Goal: Task Accomplishment & Management: Manage account settings

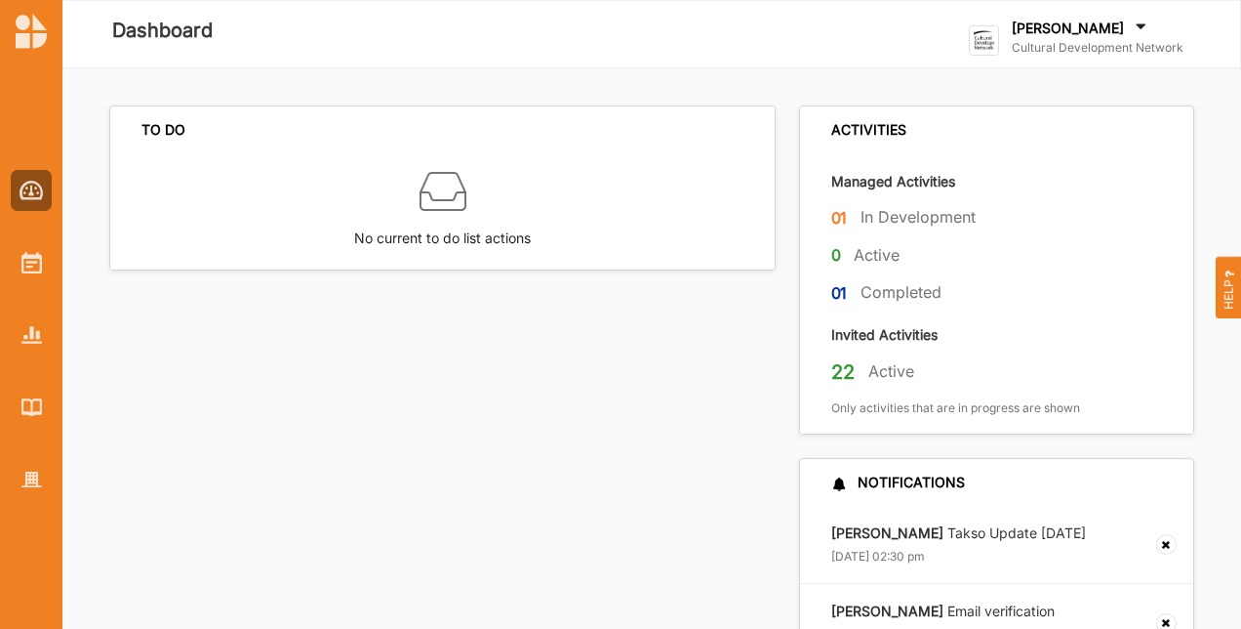
click at [1134, 37] on div "[PERSON_NAME]" at bounding box center [1098, 29] width 172 height 21
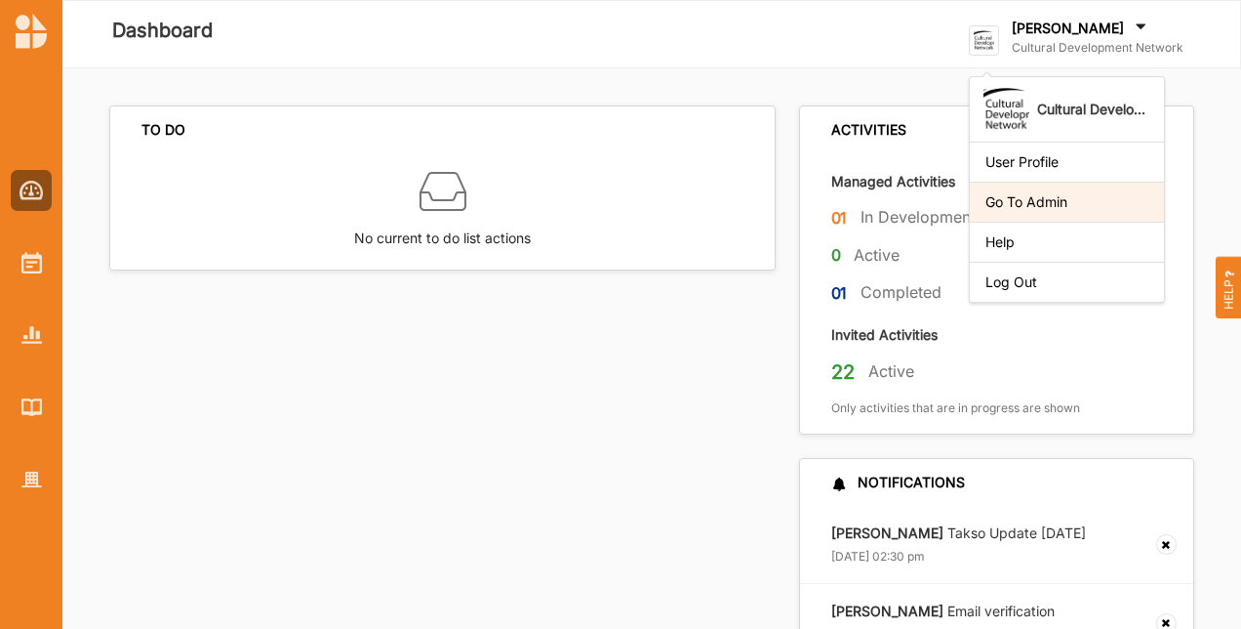
click at [1064, 193] on div "Go To Admin" at bounding box center [1067, 202] width 163 height 18
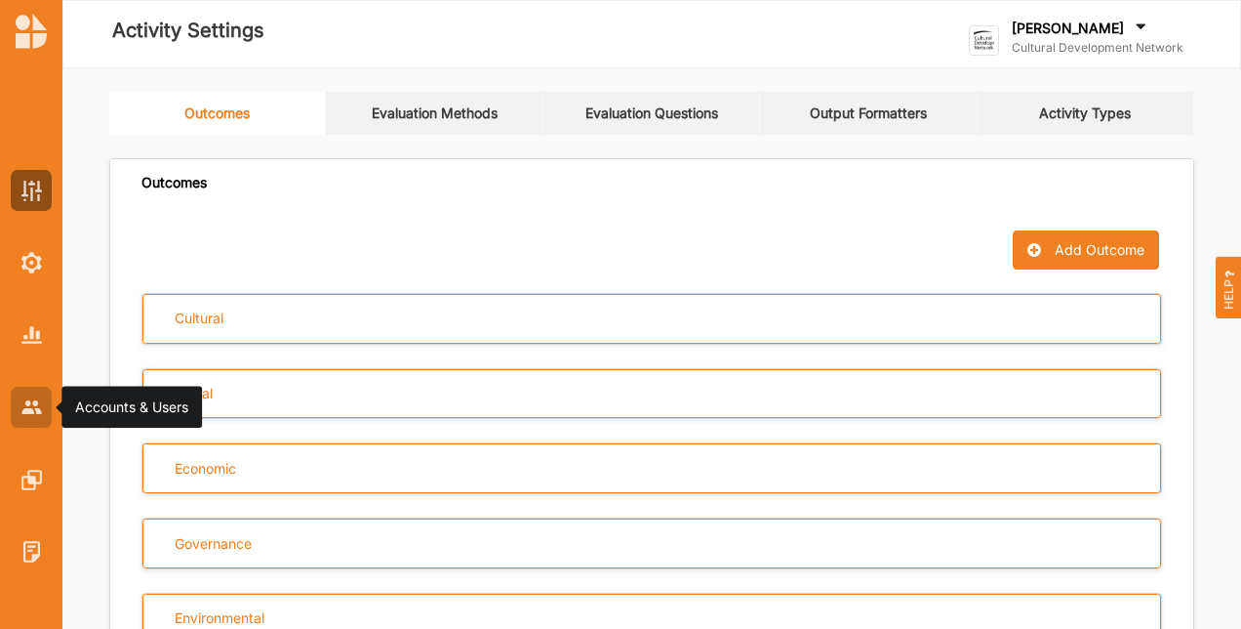
click at [36, 410] on img at bounding box center [31, 406] width 20 height 13
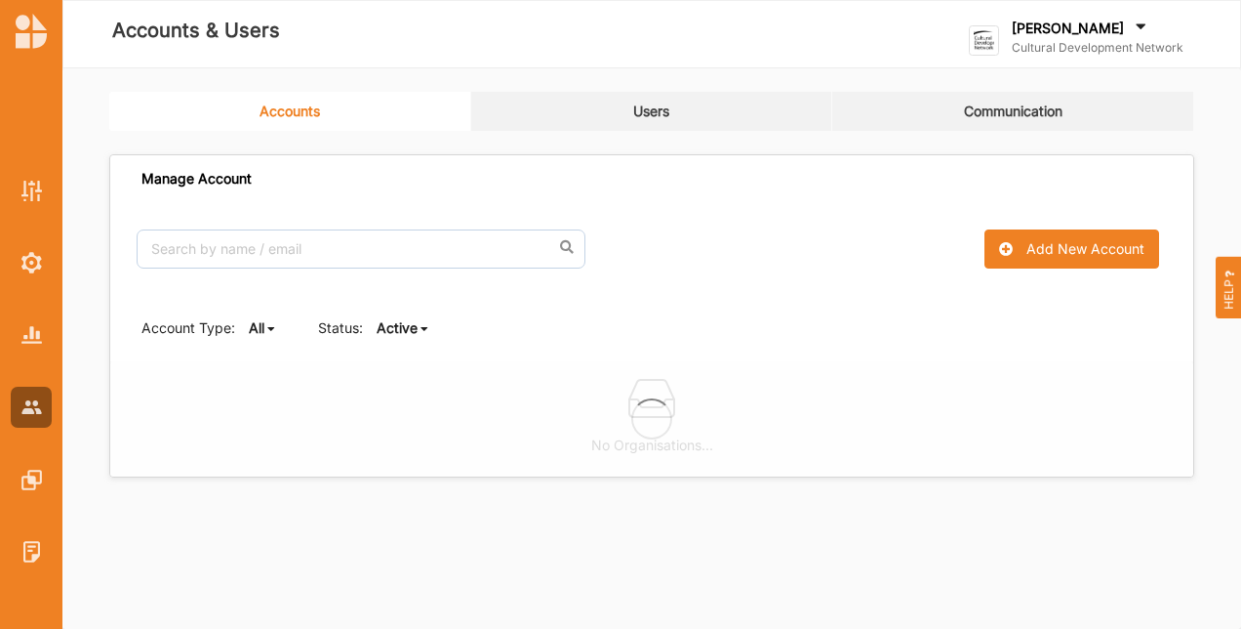
click at [688, 117] on link "Users" at bounding box center [652, 111] width 362 height 39
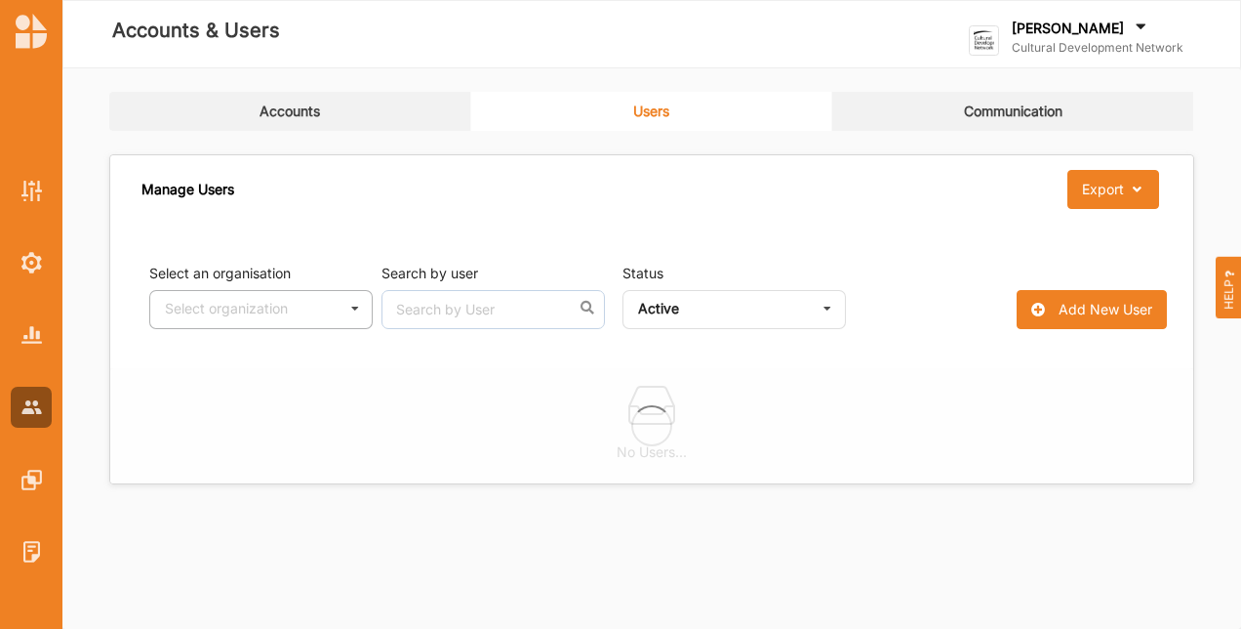
click at [359, 306] on icon at bounding box center [355, 309] width 29 height 36
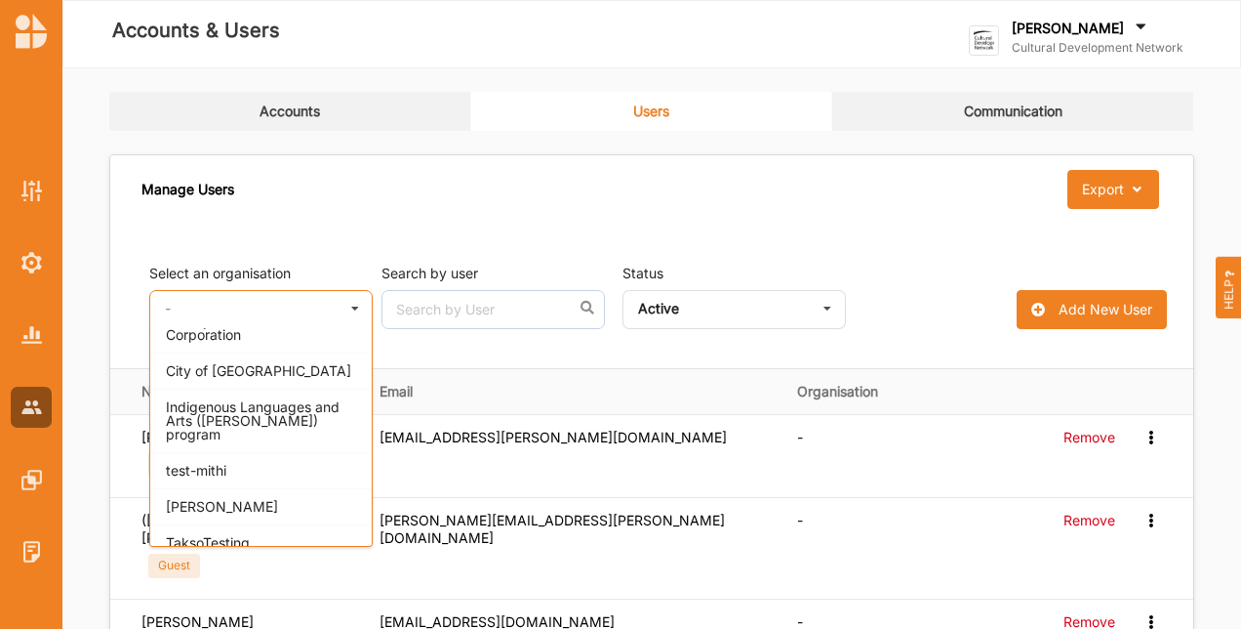
scroll to position [2538, 0]
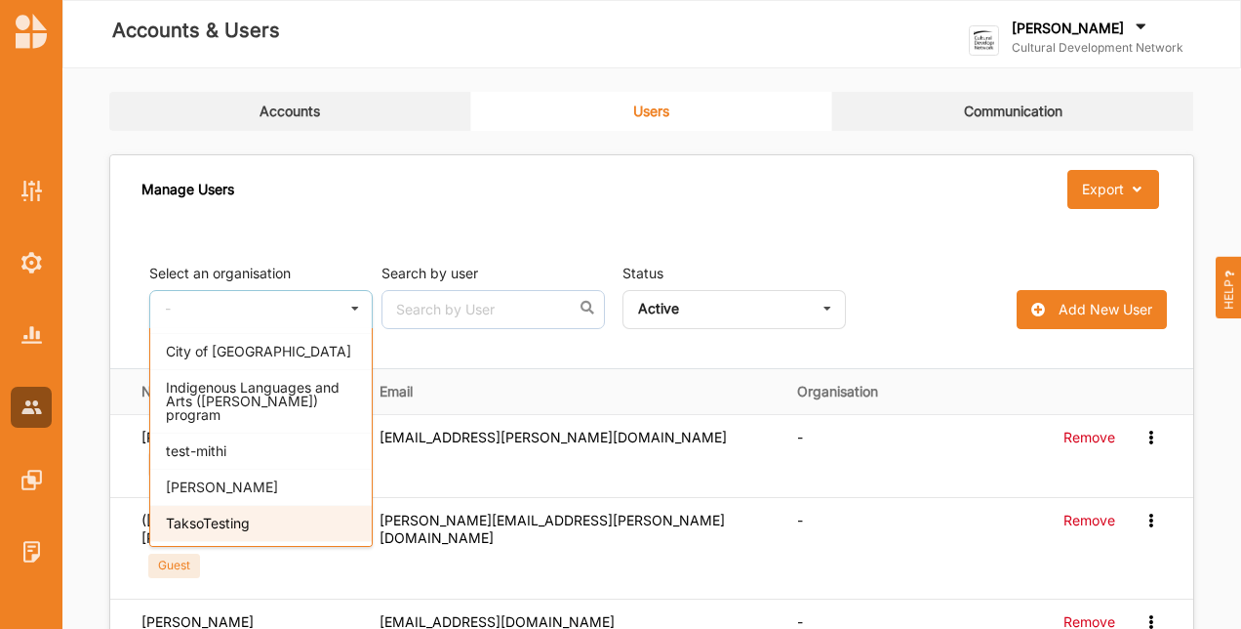
click at [250, 505] on div "TaksoTesting" at bounding box center [261, 523] width 222 height 36
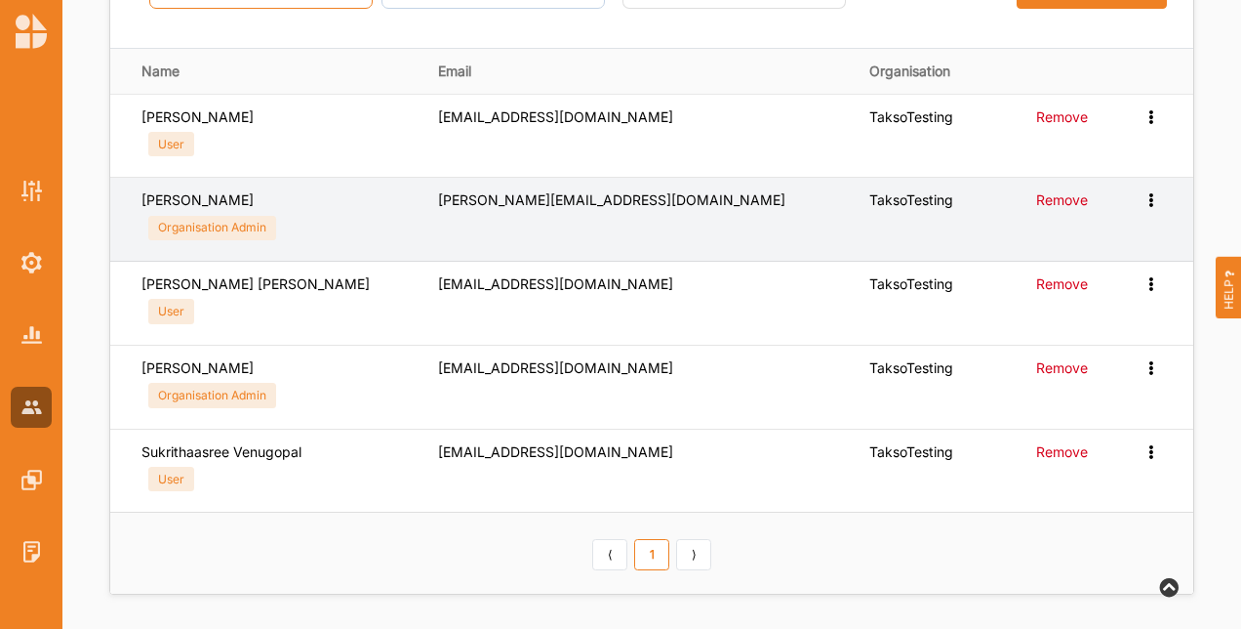
scroll to position [321, 0]
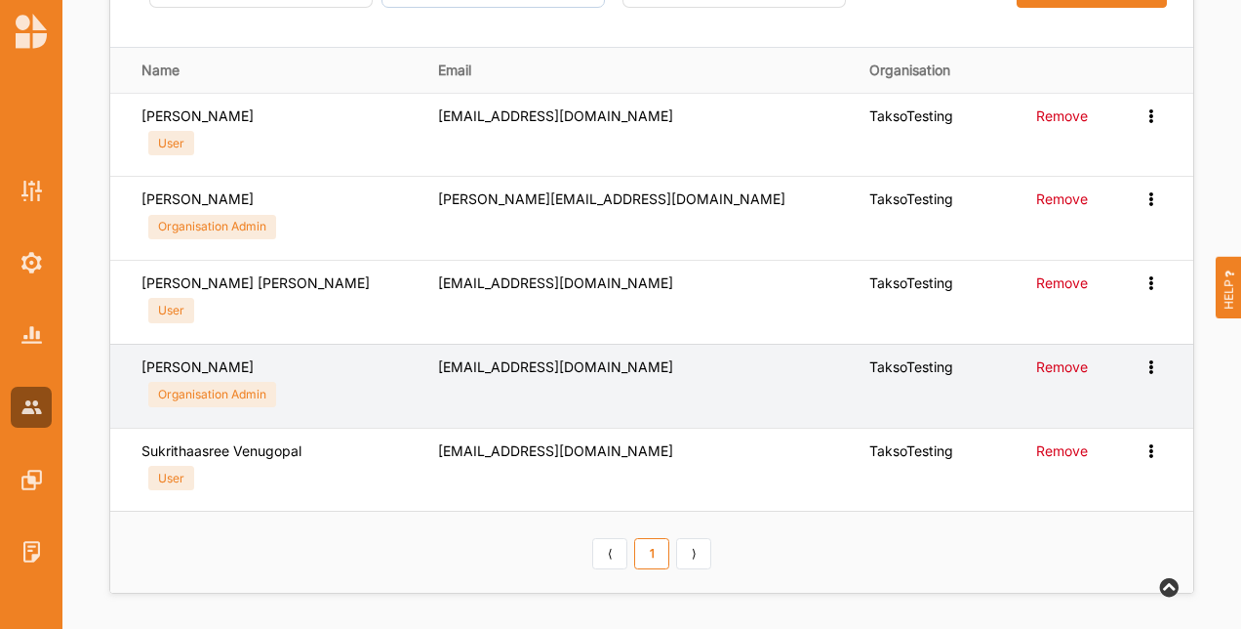
click at [1146, 361] on icon at bounding box center [1151, 365] width 17 height 14
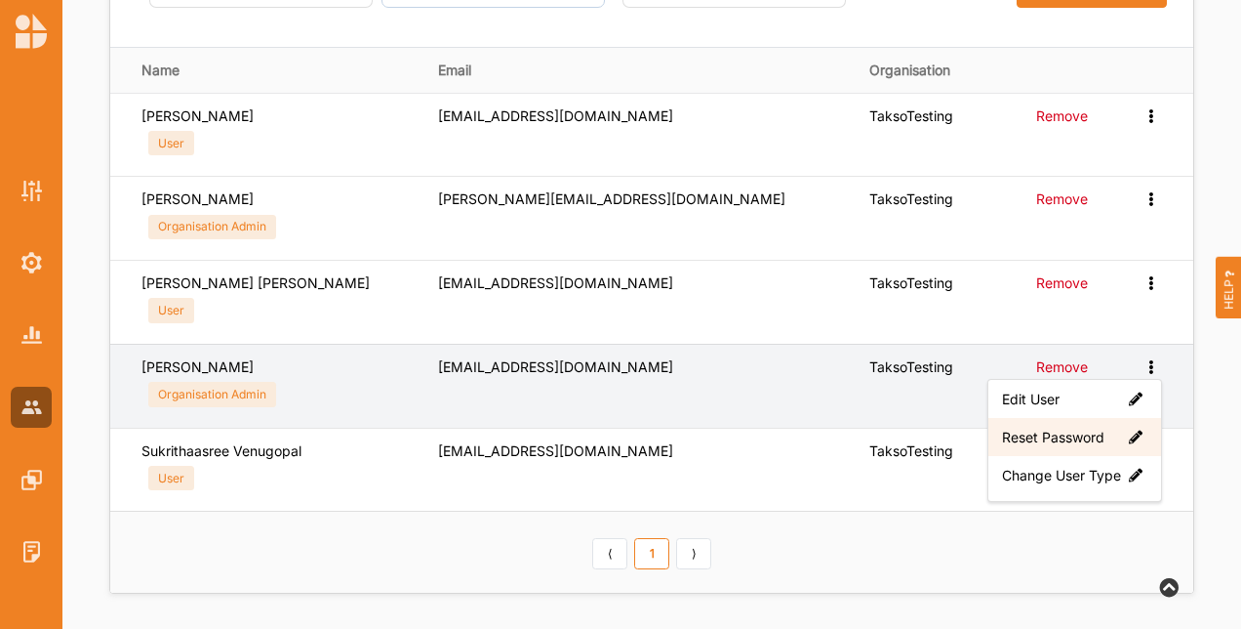
click at [1072, 427] on label "Reset Password" at bounding box center [1074, 436] width 145 height 18
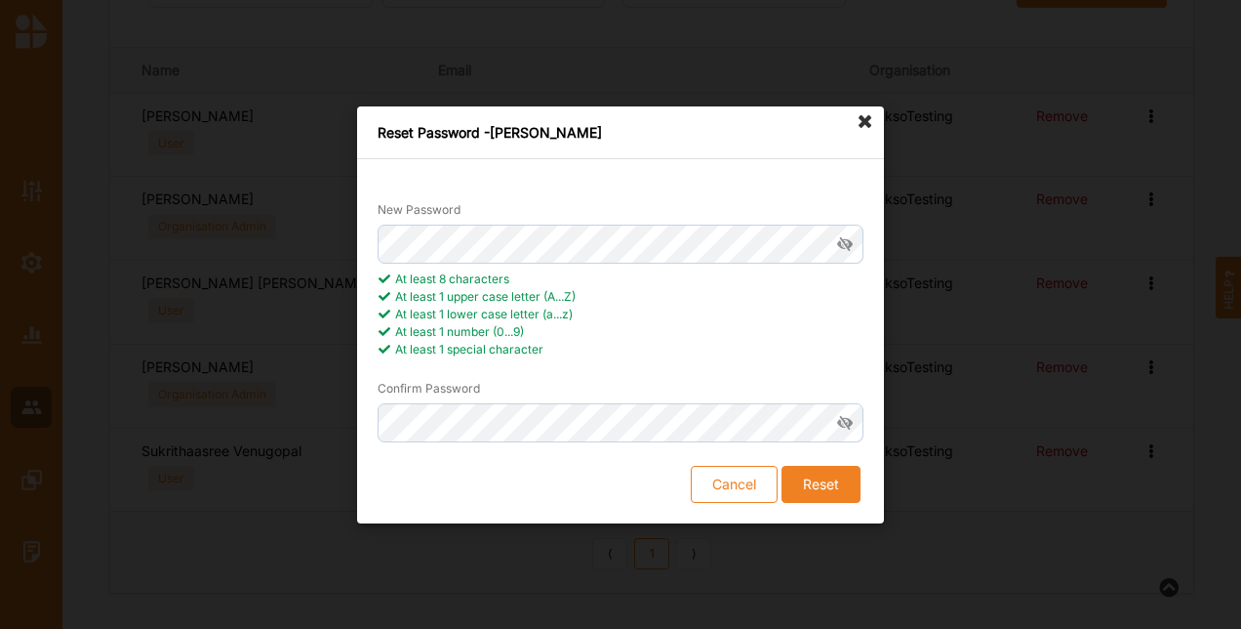
click at [843, 471] on button "Reset" at bounding box center [821, 483] width 79 height 37
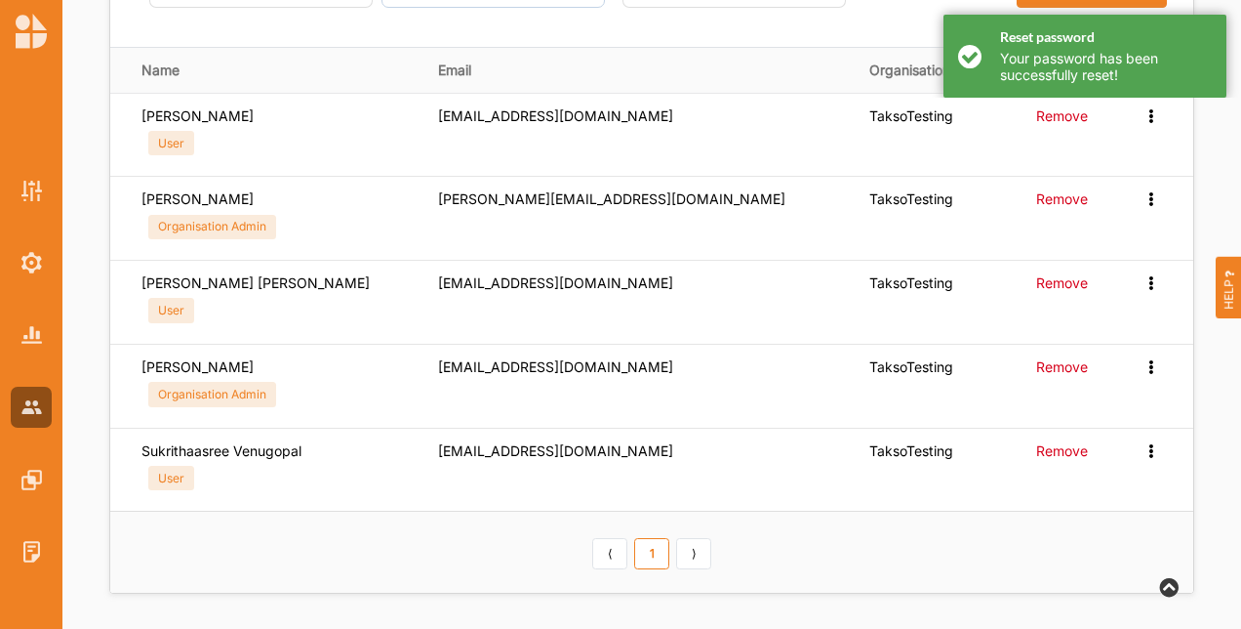
click at [976, 61] on div "Reset password Your password has been successfully reset!" at bounding box center [1085, 56] width 283 height 83
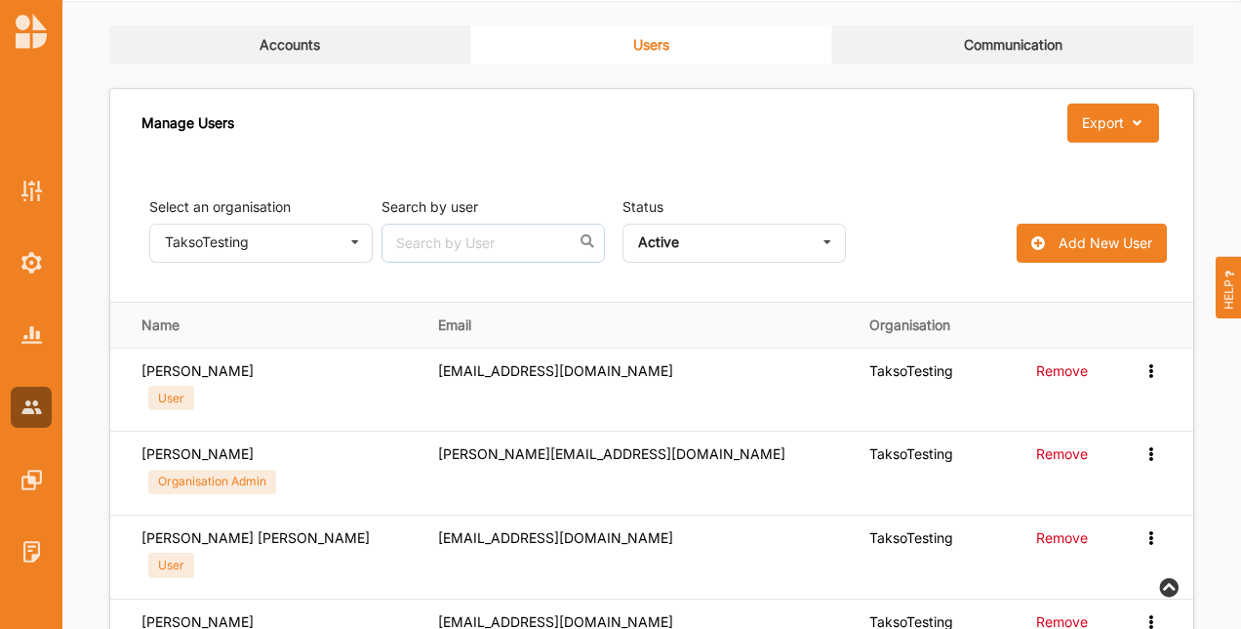
scroll to position [0, 0]
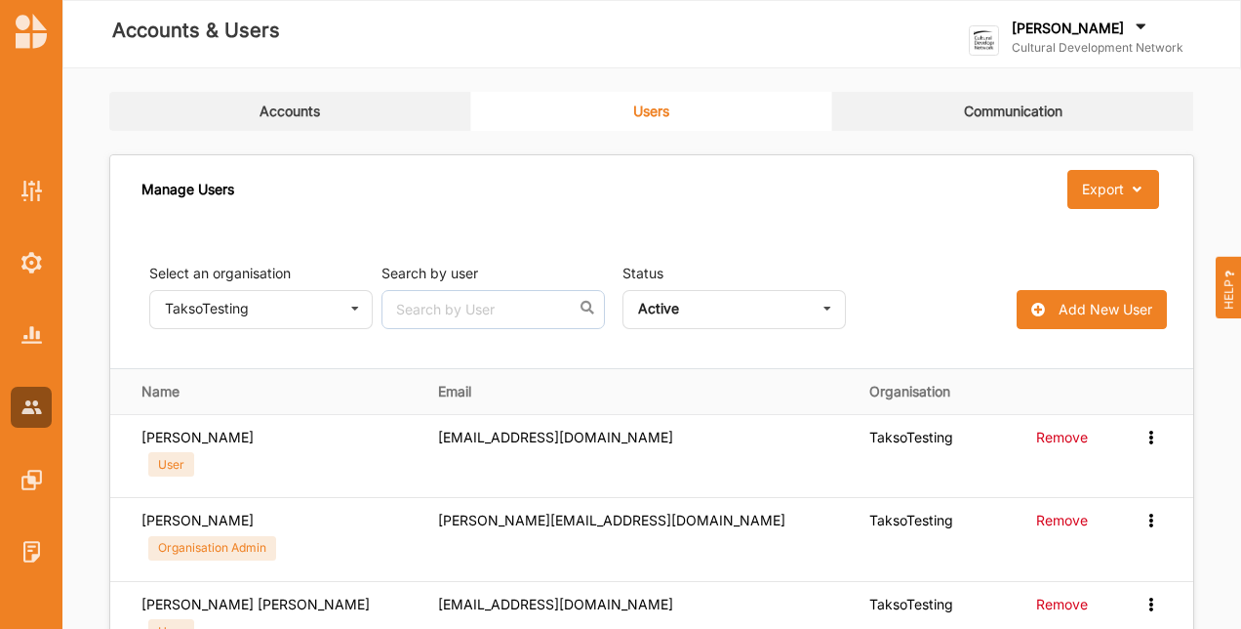
click at [1048, 40] on label "Cultural Development Network" at bounding box center [1098, 48] width 172 height 16
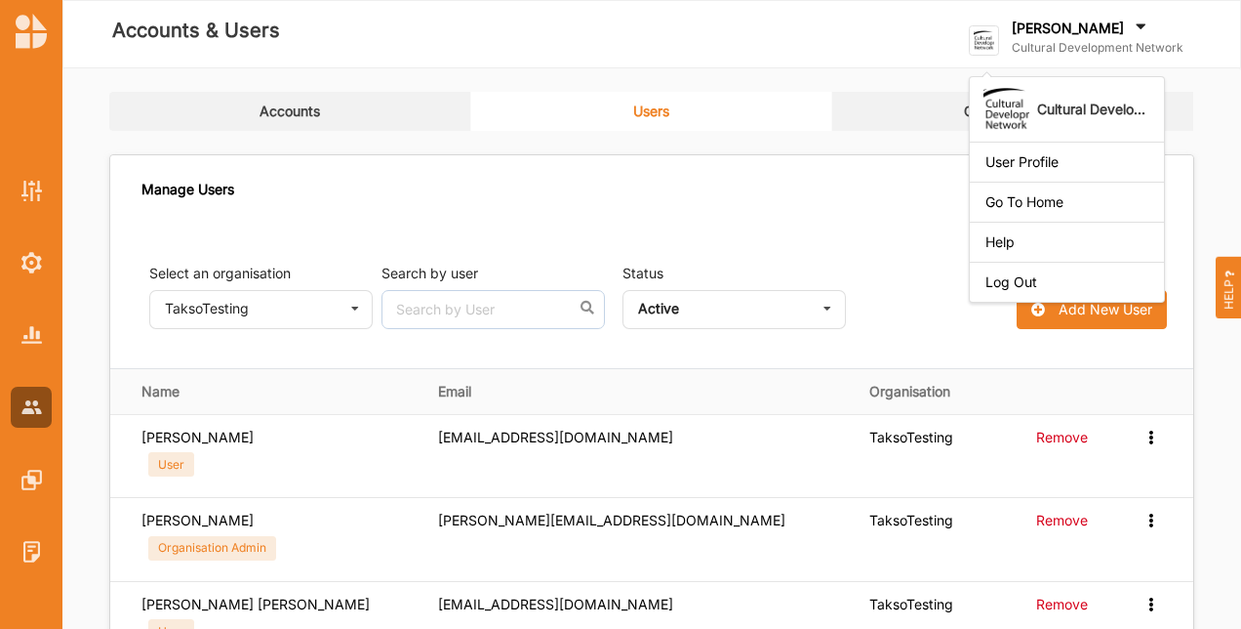
click at [1052, 275] on div "Log Out" at bounding box center [1067, 282] width 163 height 18
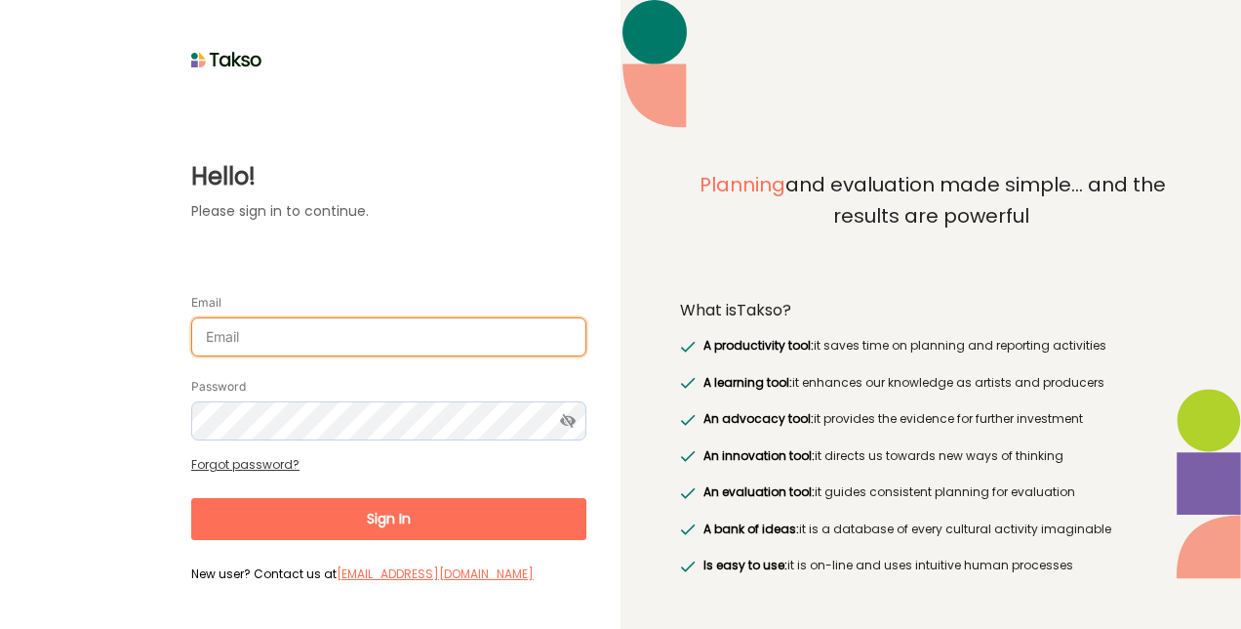
click at [493, 344] on input "Email" at bounding box center [388, 336] width 395 height 39
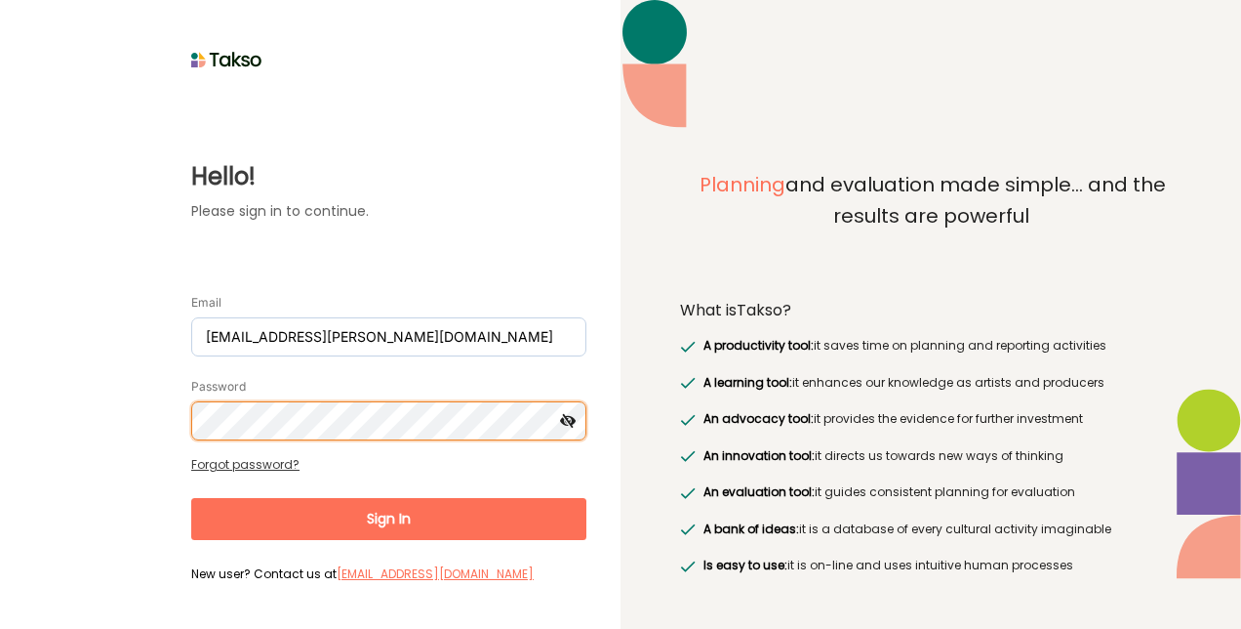
click at [191, 498] on button "Sign In" at bounding box center [388, 519] width 395 height 42
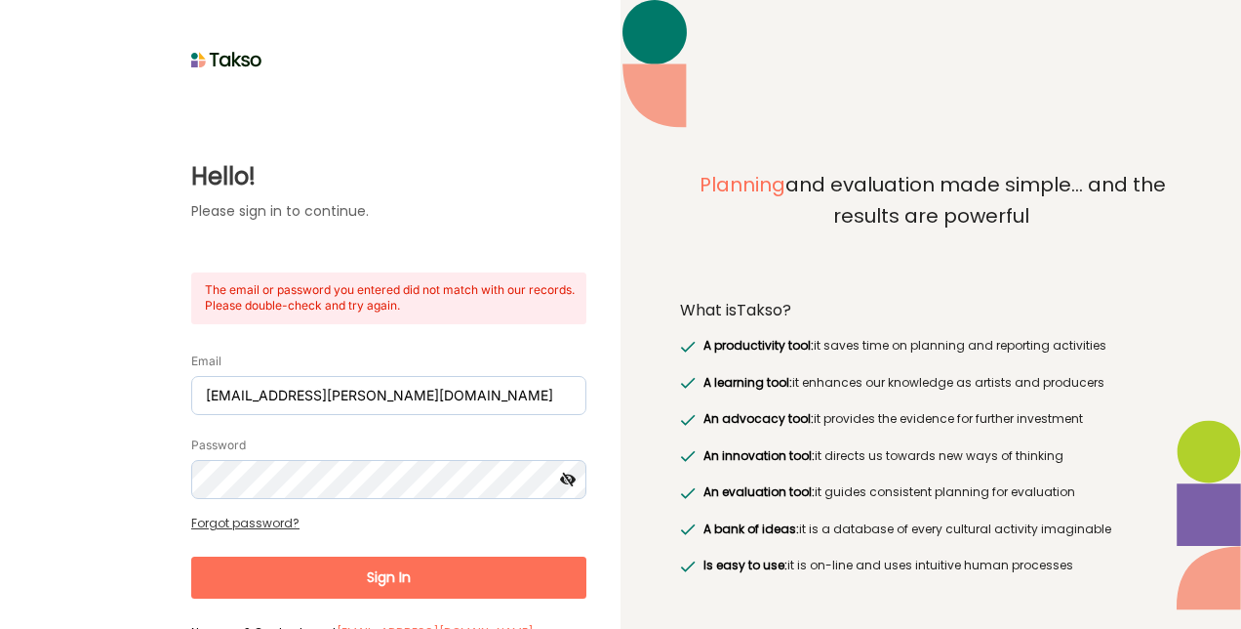
click at [562, 478] on icon at bounding box center [568, 479] width 36 height 39
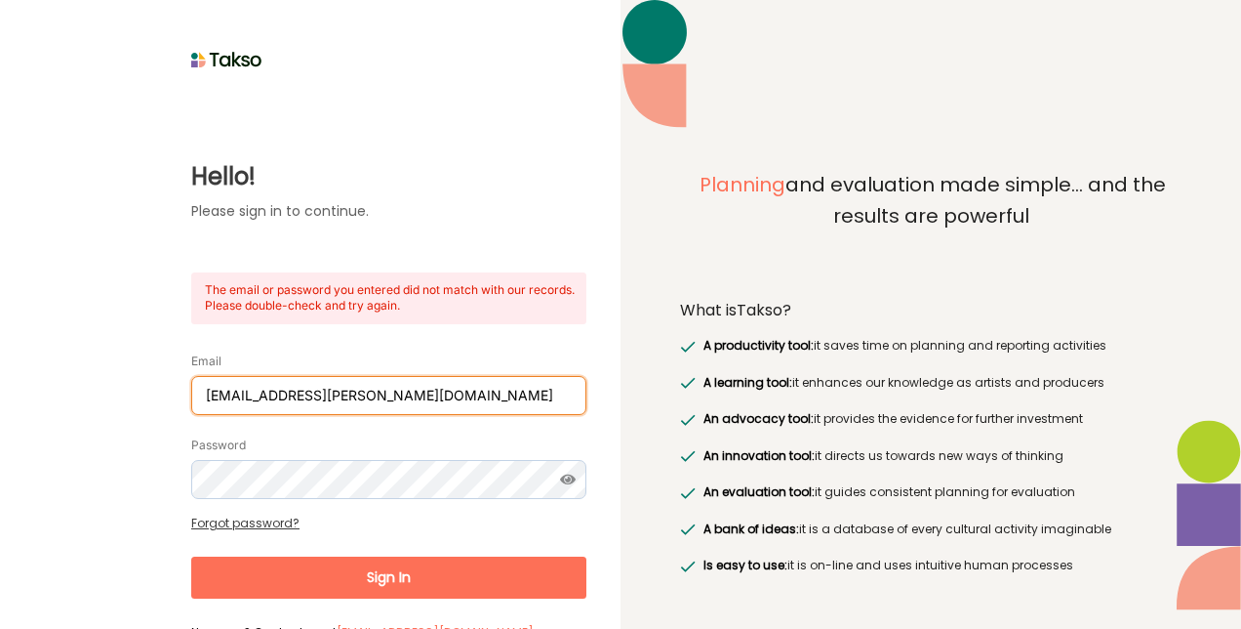
drag, startPoint x: 451, startPoint y: 390, endPoint x: -4, endPoint y: 285, distance: 466.9
click at [0, 285] on html "Hello! Please sign in to continue. The email or password you entered did not ma…" at bounding box center [620, 314] width 1241 height 629
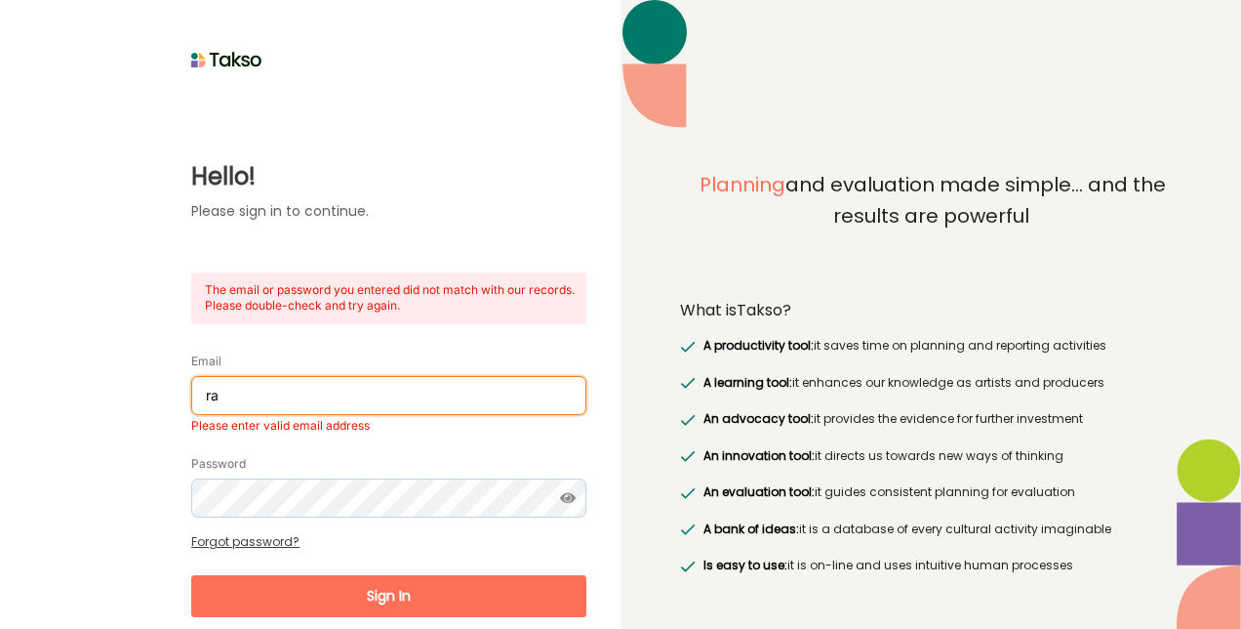
type input "[EMAIL_ADDRESS][PERSON_NAME][DOMAIN_NAME]"
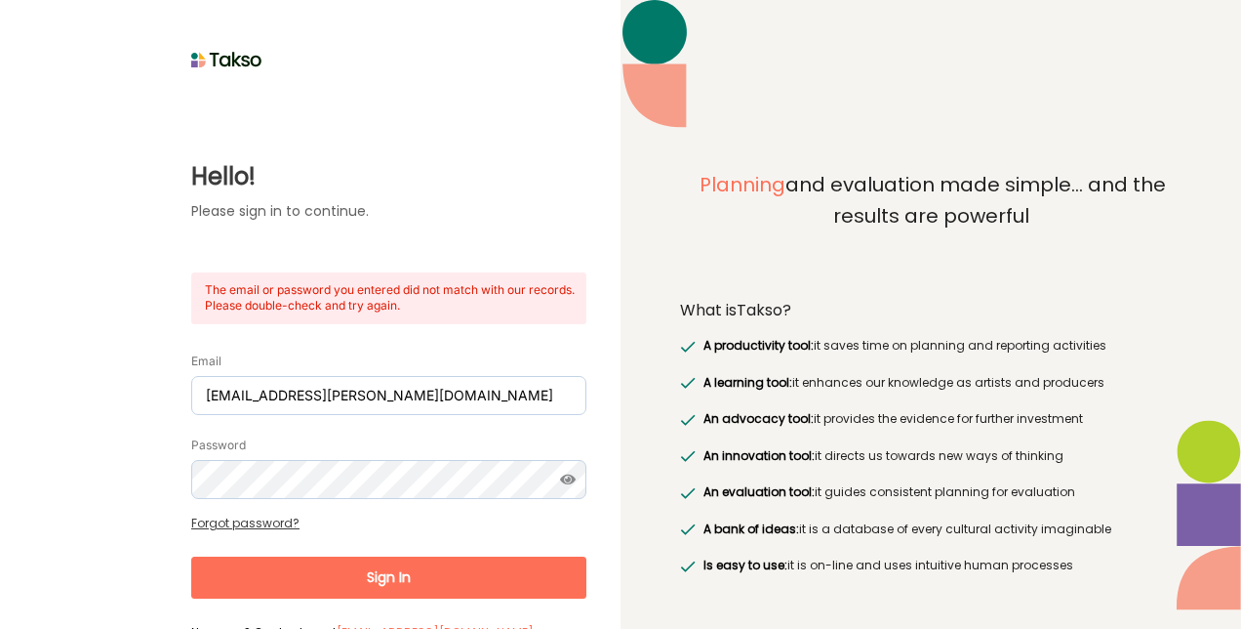
click at [412, 570] on button "Sign In" at bounding box center [388, 577] width 395 height 42
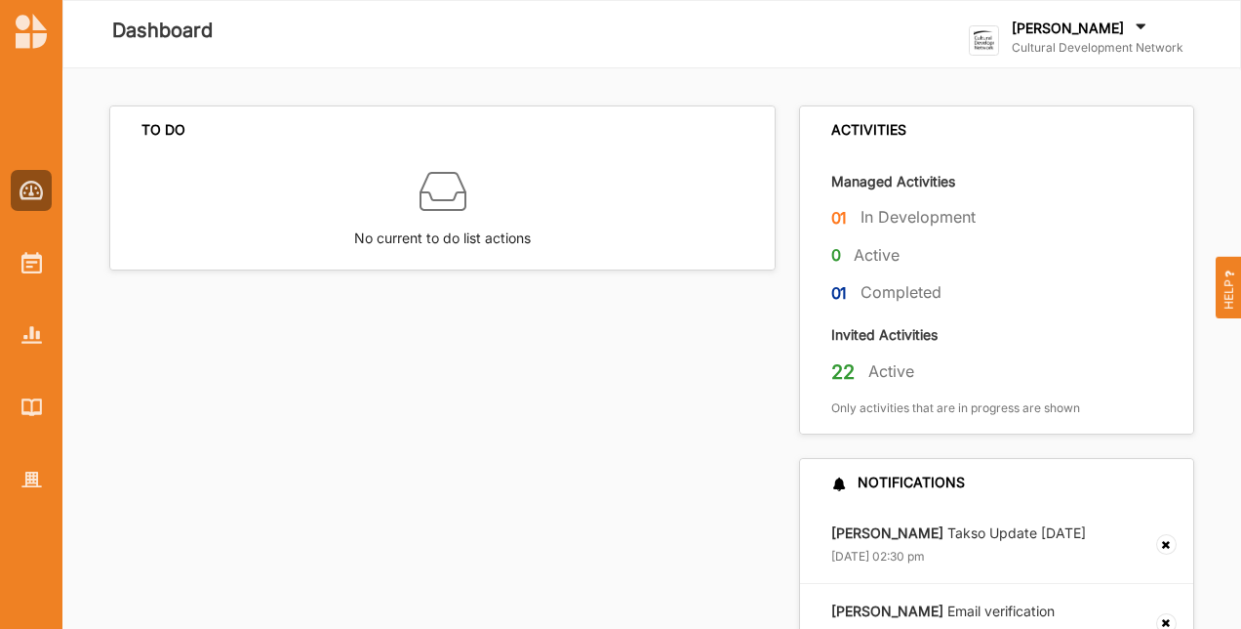
click at [1057, 31] on label "[PERSON_NAME]" at bounding box center [1068, 29] width 112 height 18
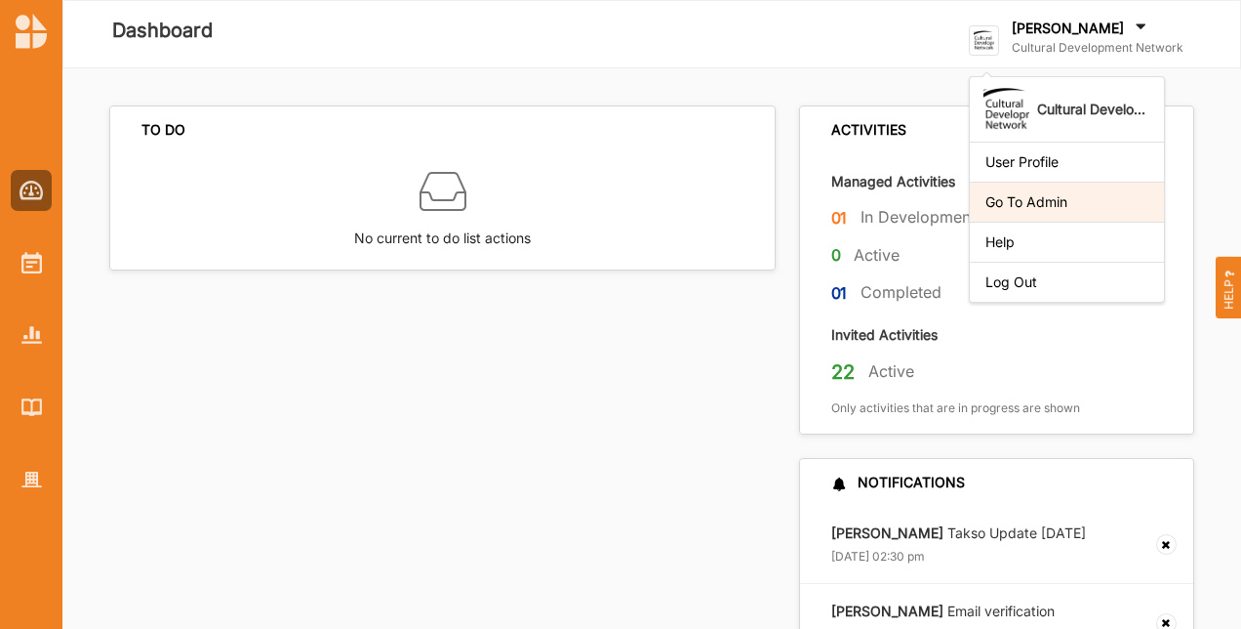
click at [1039, 203] on div "Go To Admin" at bounding box center [1067, 202] width 163 height 18
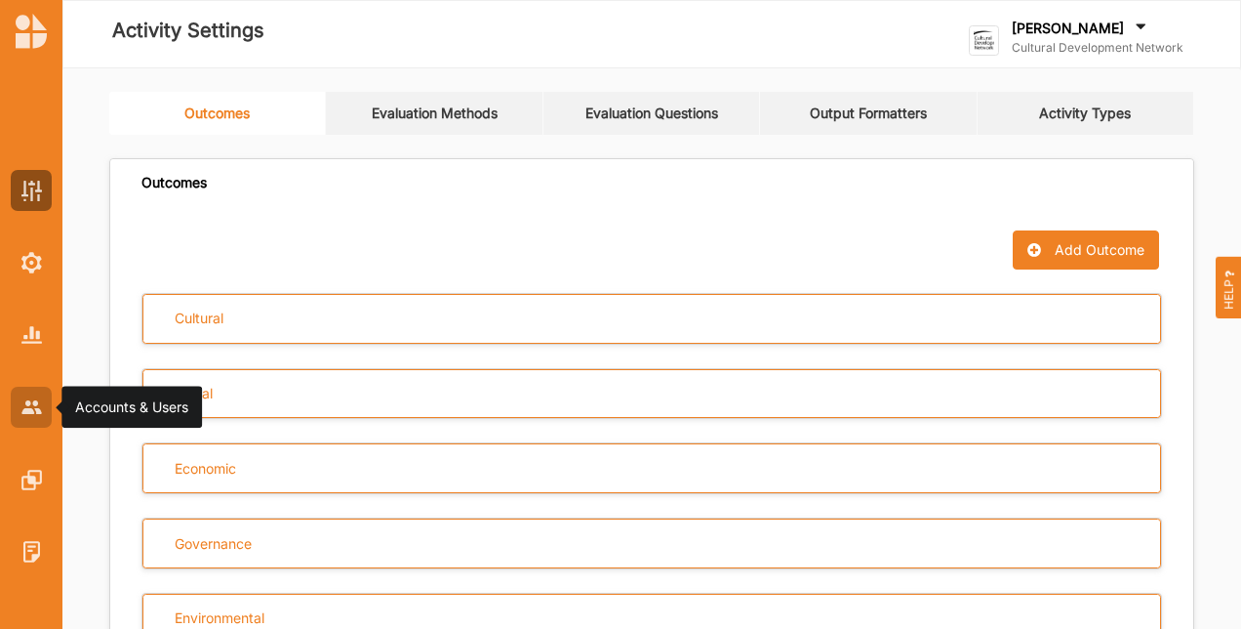
click at [14, 406] on div at bounding box center [31, 406] width 41 height 41
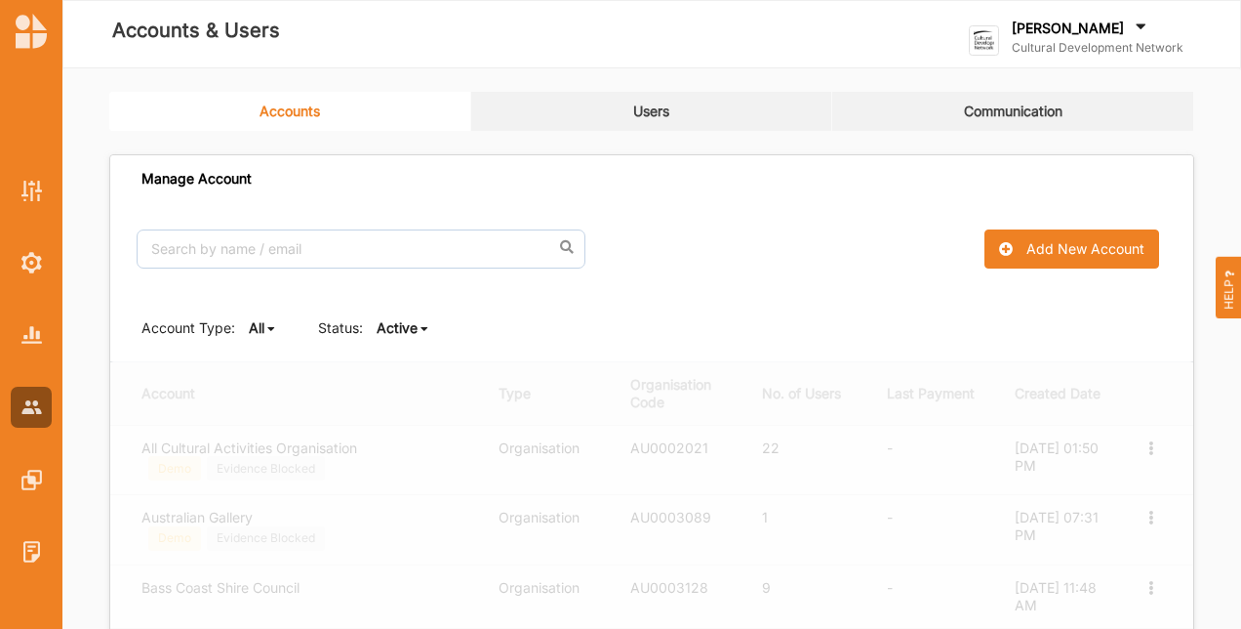
click at [673, 114] on link "Users" at bounding box center [652, 111] width 362 height 39
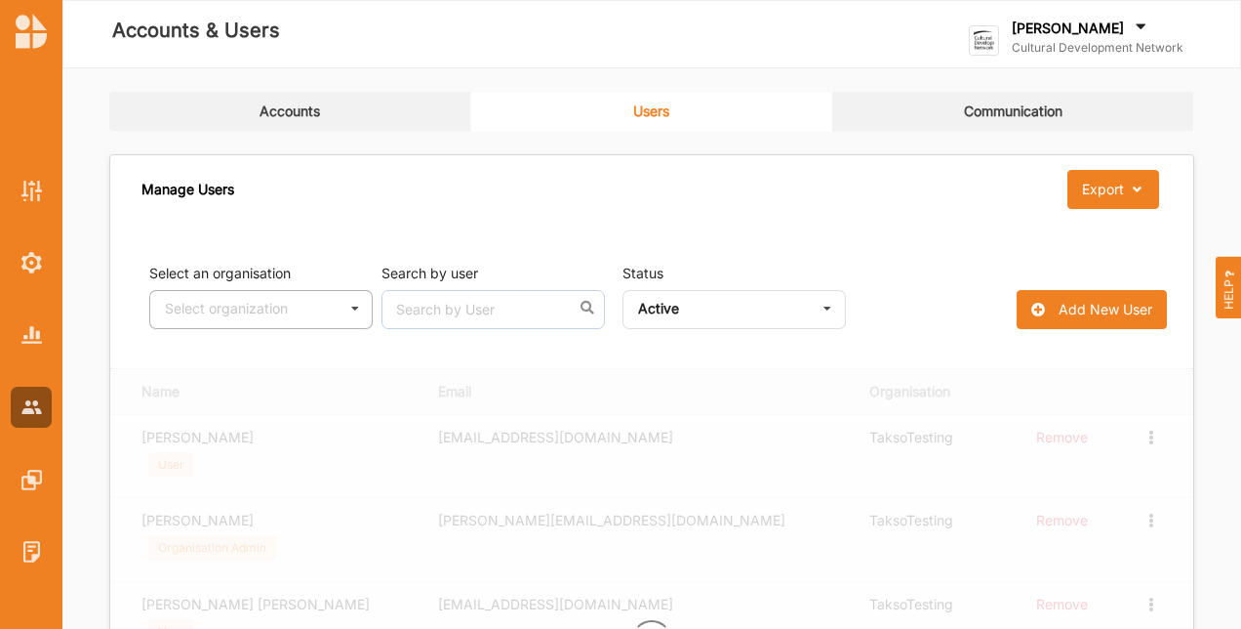
click at [358, 306] on icon at bounding box center [355, 309] width 29 height 36
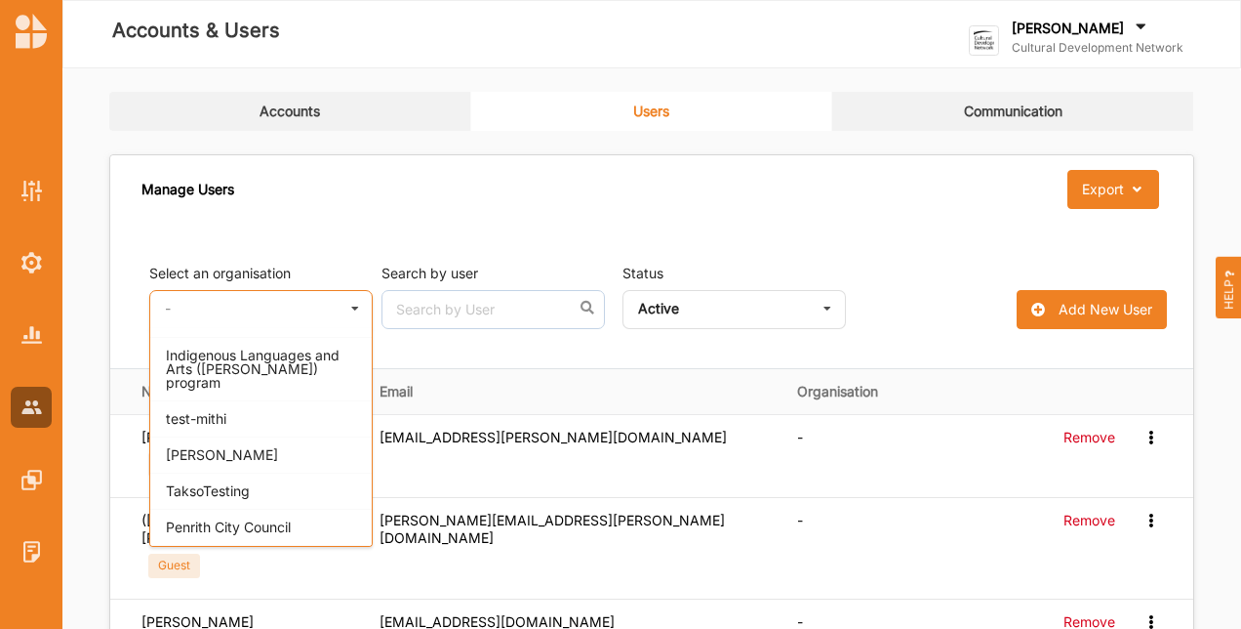
scroll to position [2472, 0]
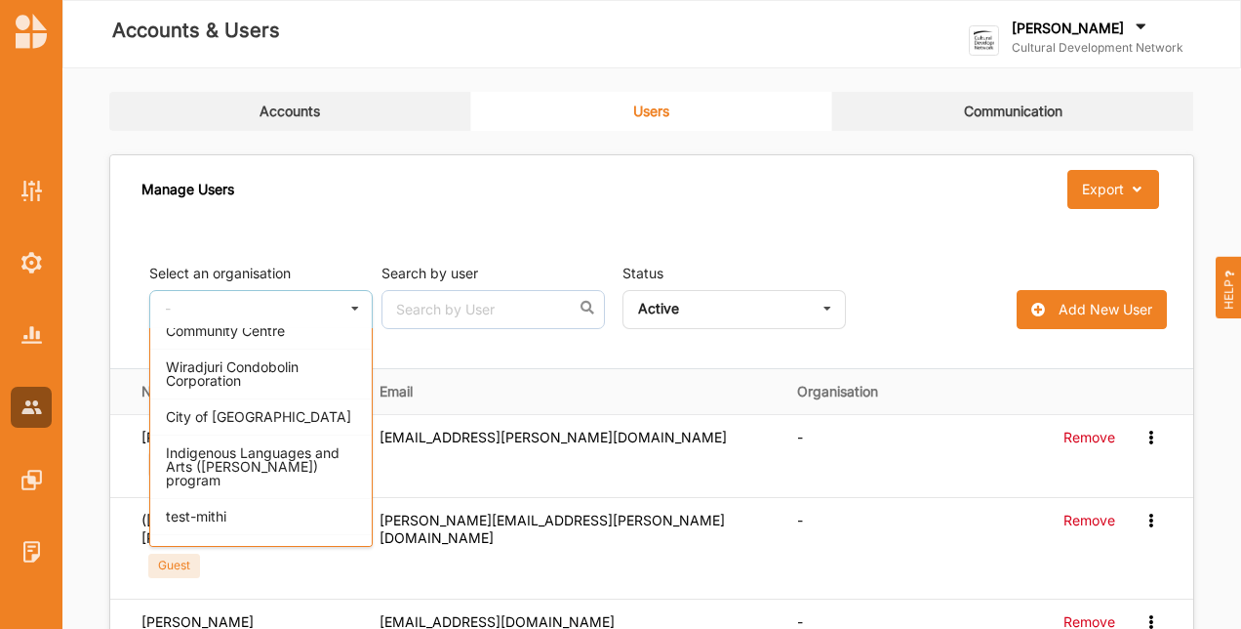
click at [260, 570] on div "TaksoTesting" at bounding box center [261, 588] width 222 height 36
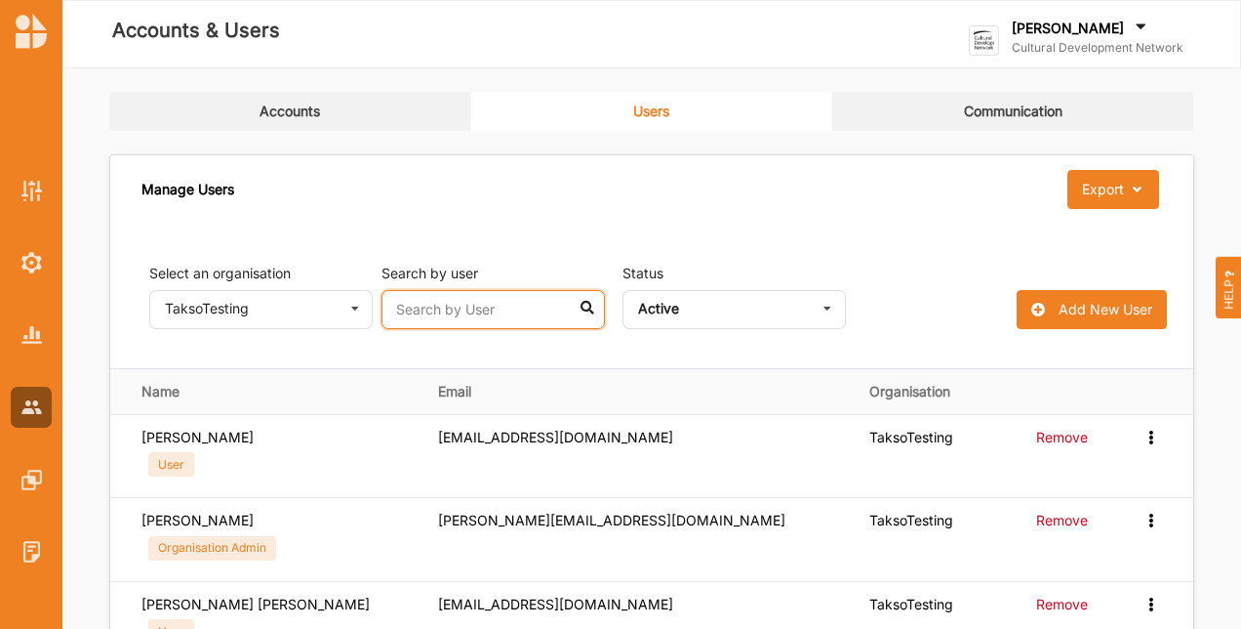
click at [556, 303] on input "text" at bounding box center [494, 309] width 224 height 39
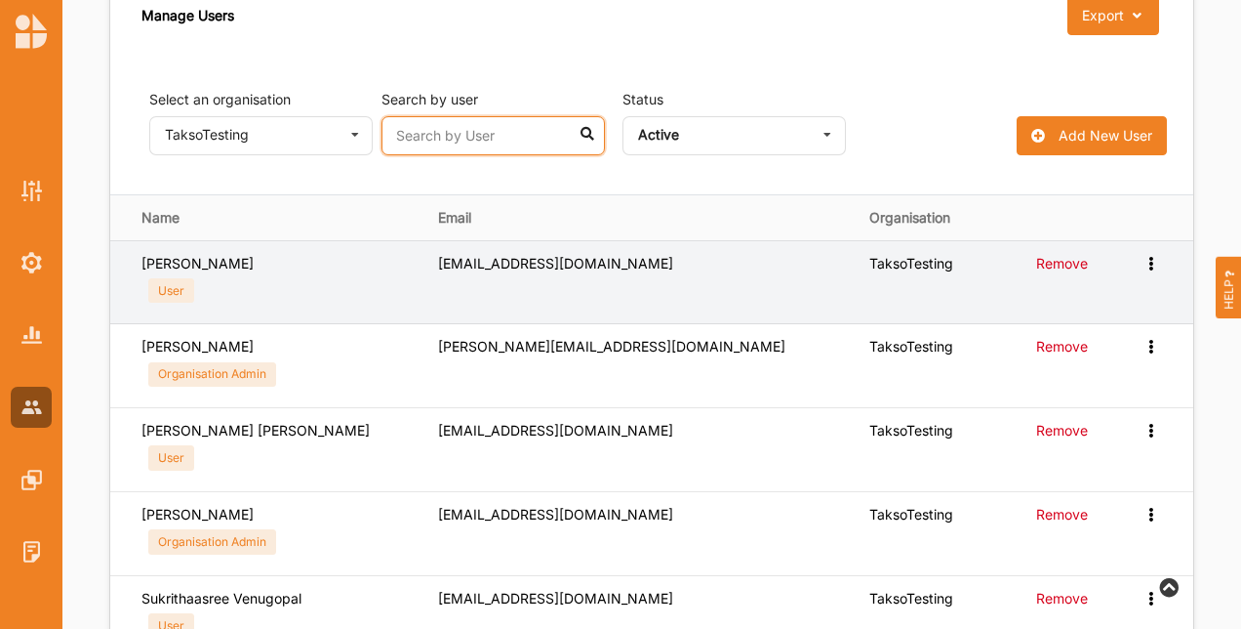
scroll to position [195, 0]
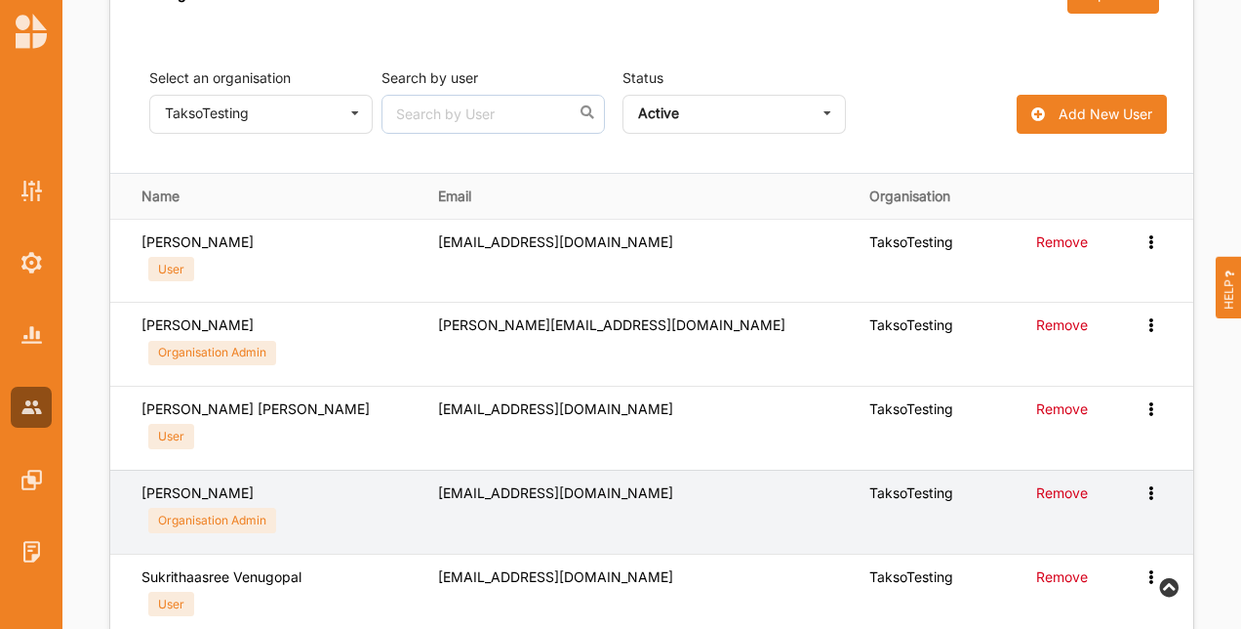
click at [1156, 497] on div "Edit User Reset Password Change User Type" at bounding box center [1153, 493] width 20 height 18
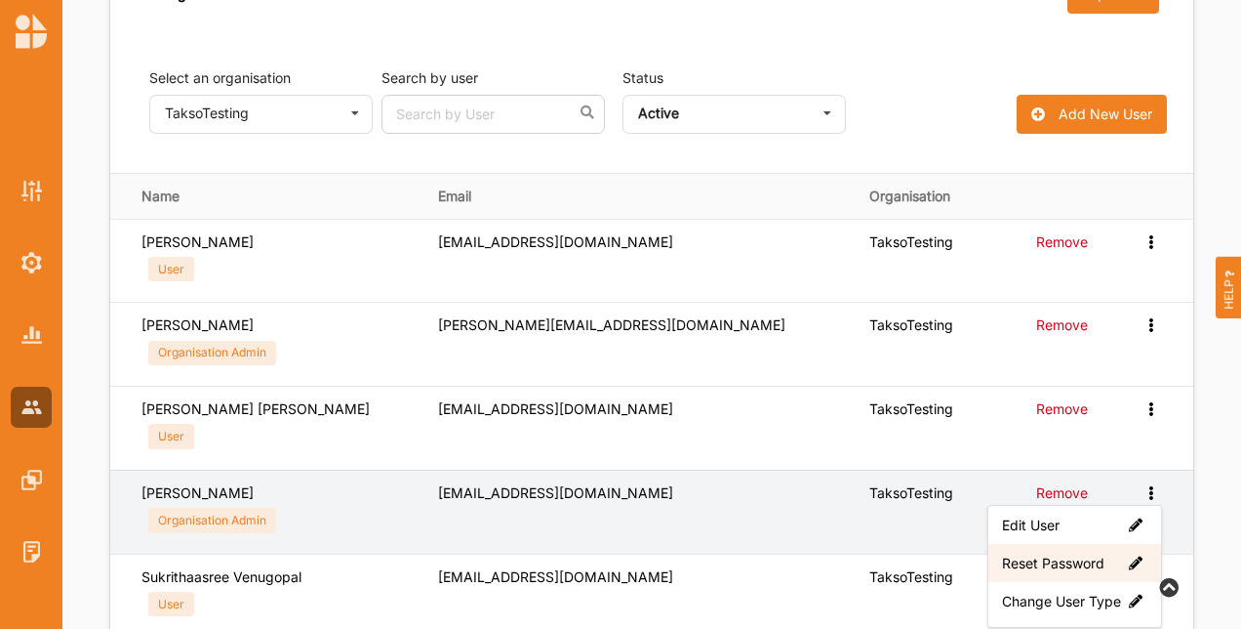
click at [1080, 555] on label "Reset Password" at bounding box center [1074, 562] width 145 height 18
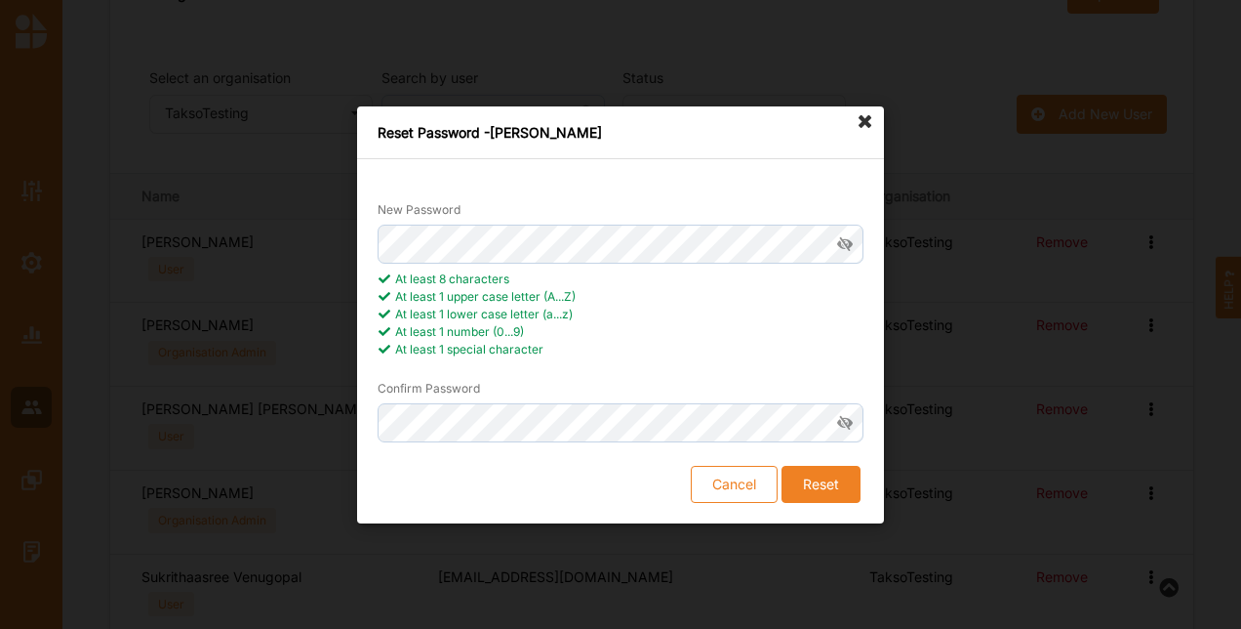
click at [828, 482] on button "Reset" at bounding box center [821, 483] width 79 height 37
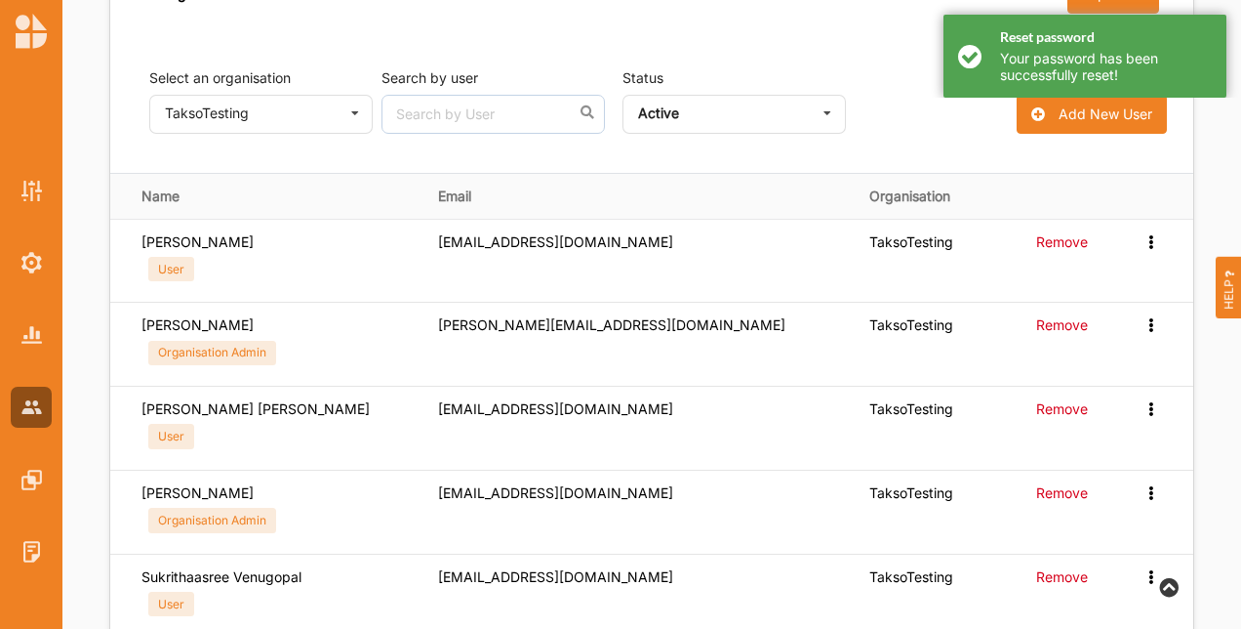
click at [957, 44] on div "Reset password Your password has been successfully reset!" at bounding box center [1085, 56] width 283 height 83
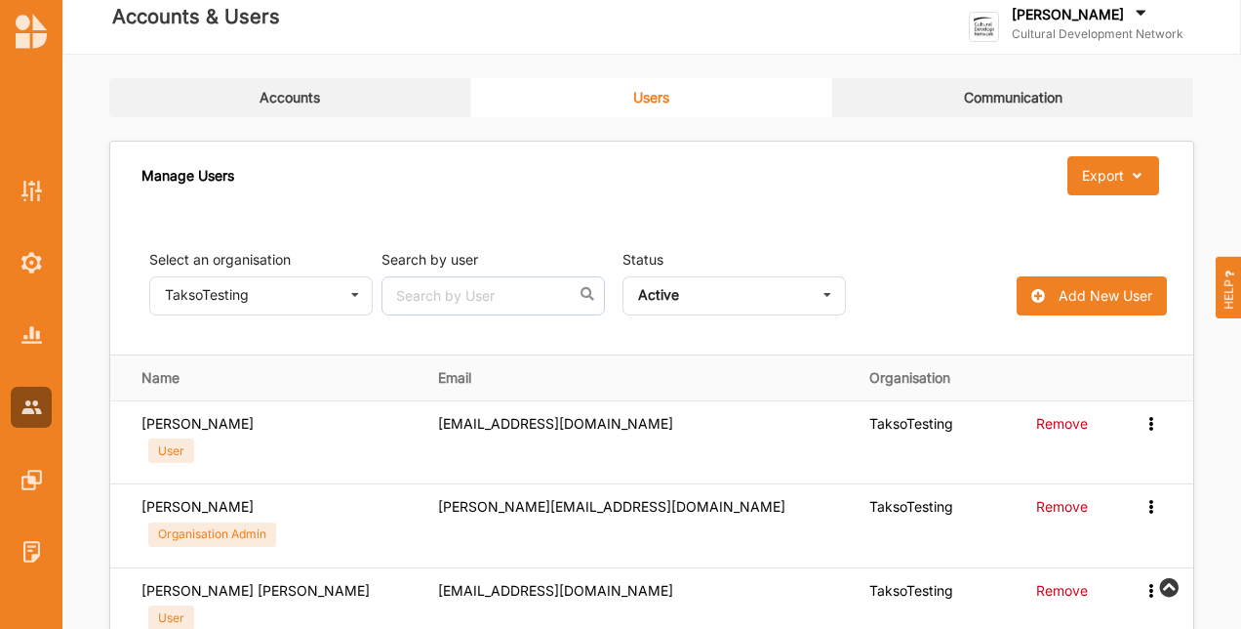
scroll to position [0, 0]
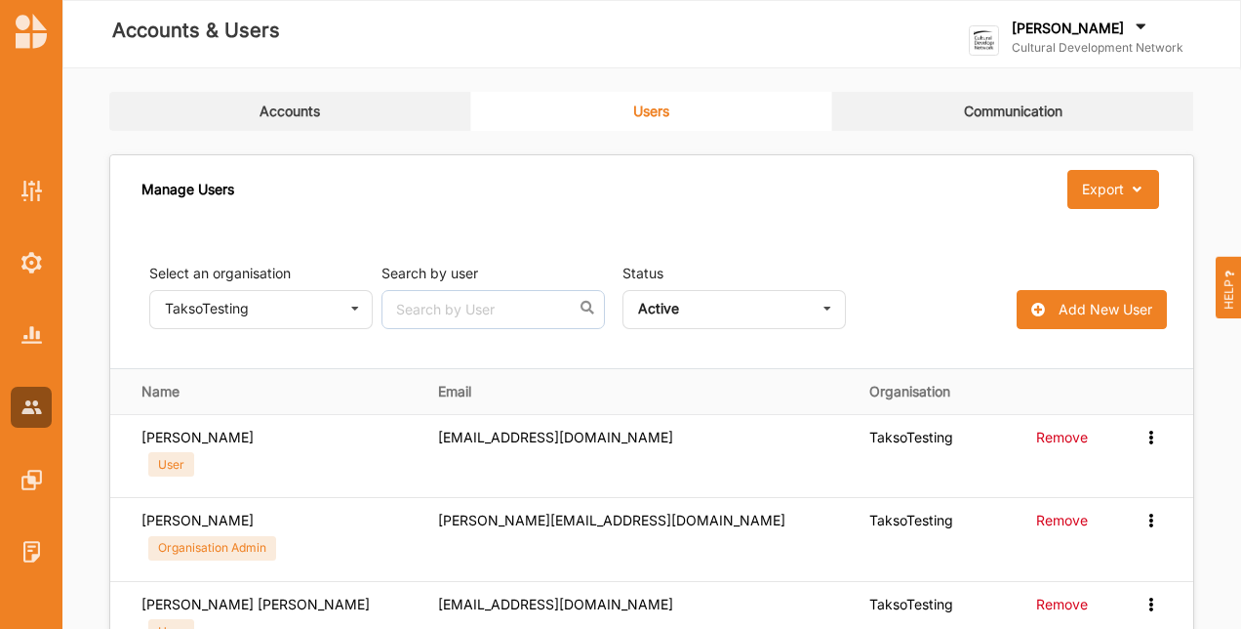
click at [1111, 37] on div "[PERSON_NAME]" at bounding box center [1098, 29] width 172 height 21
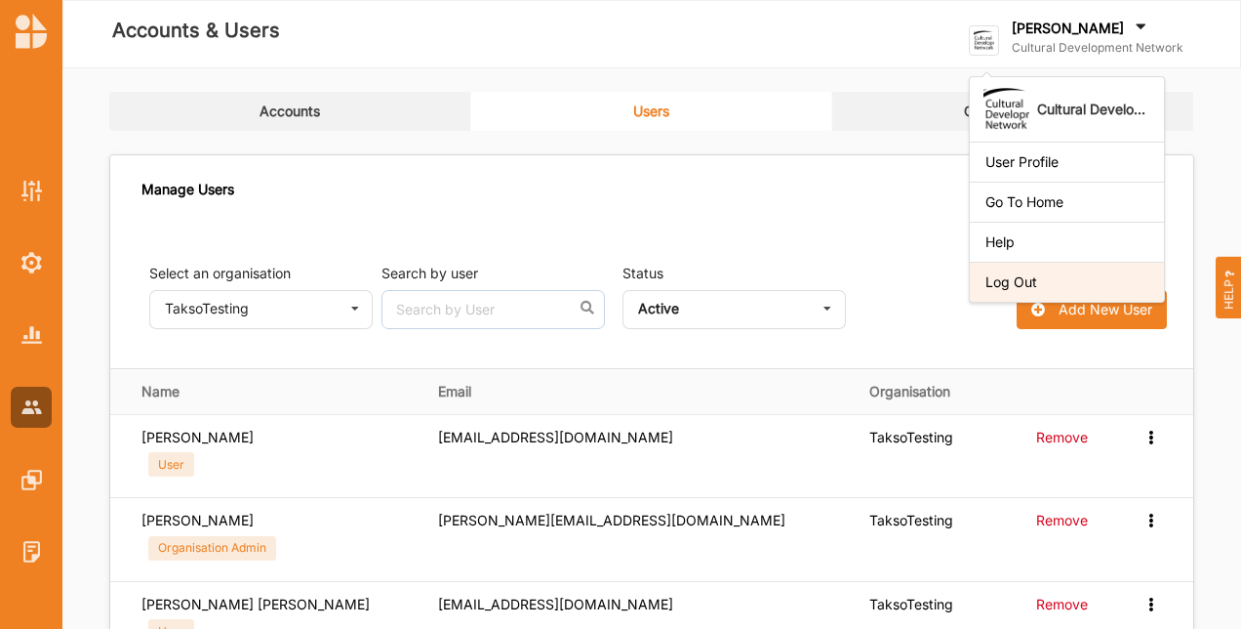
click at [1106, 281] on div "Log Out" at bounding box center [1067, 282] width 163 height 18
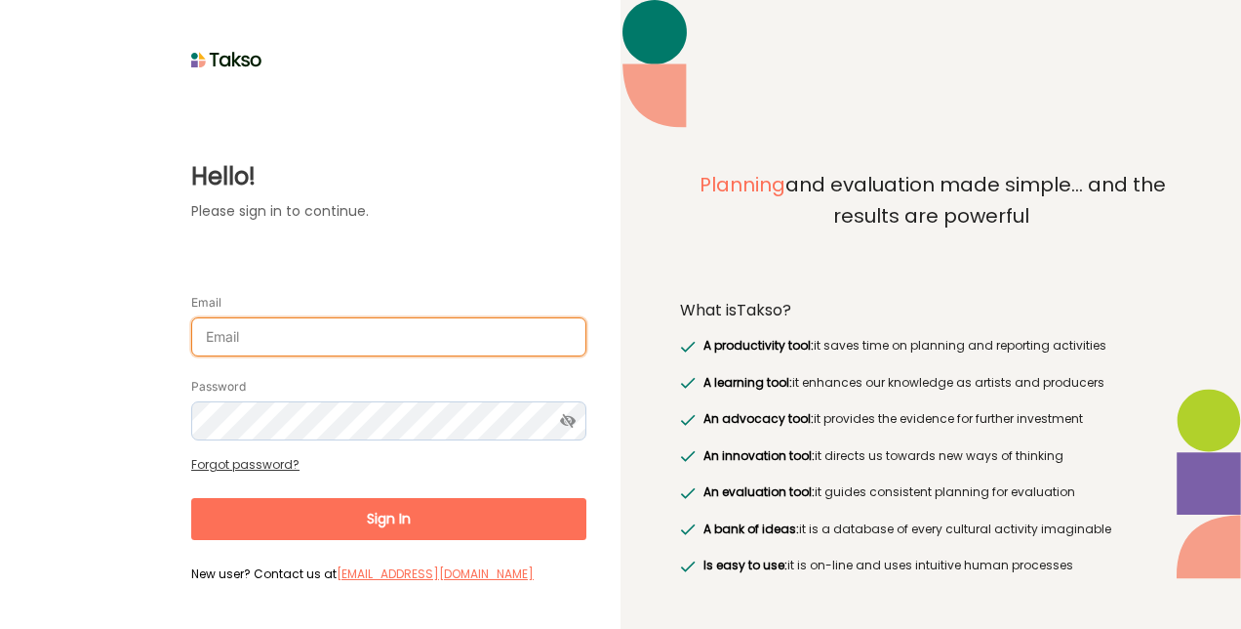
drag, startPoint x: 0, startPoint y: 0, endPoint x: 357, endPoint y: 308, distance: 471.9
click at [347, 331] on input "Email" at bounding box center [388, 336] width 395 height 39
type input "[EMAIL_ADDRESS][PERSON_NAME][DOMAIN_NAME]"
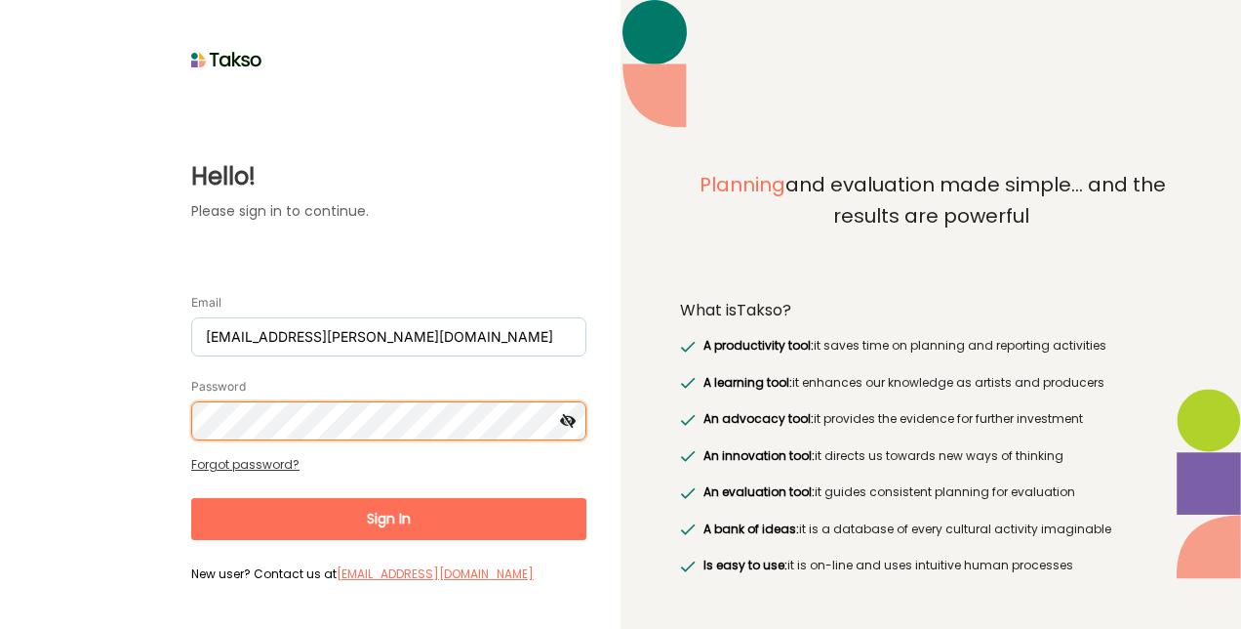
click at [191, 498] on button "Sign In" at bounding box center [388, 519] width 395 height 42
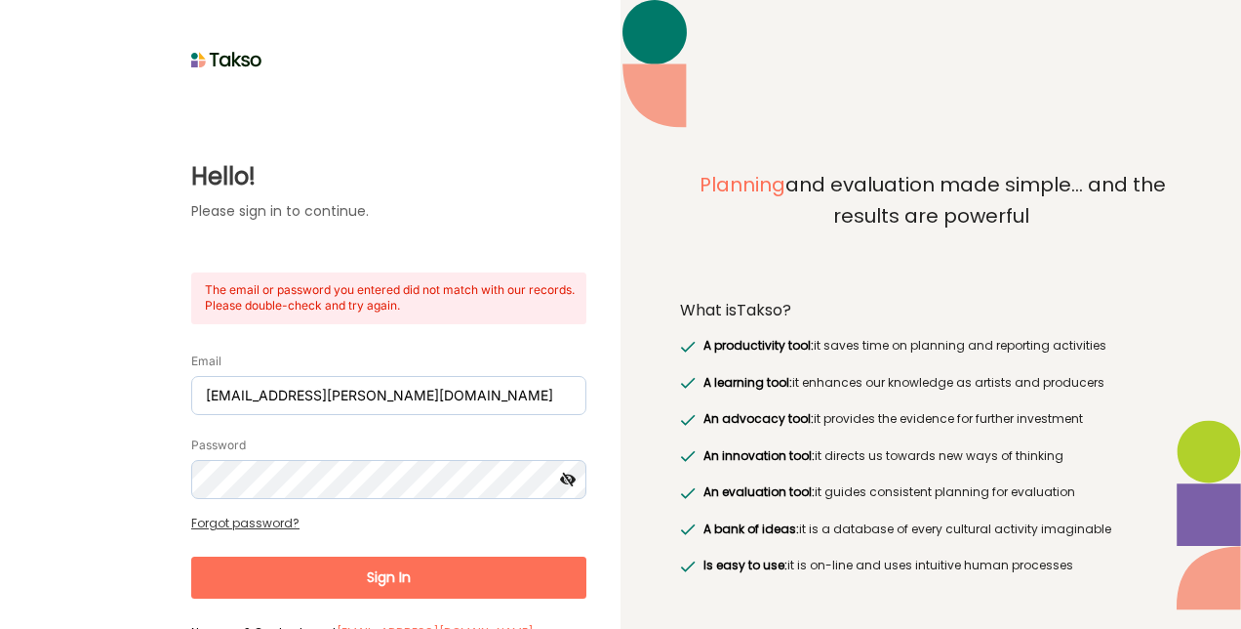
click at [564, 469] on icon at bounding box center [568, 479] width 36 height 39
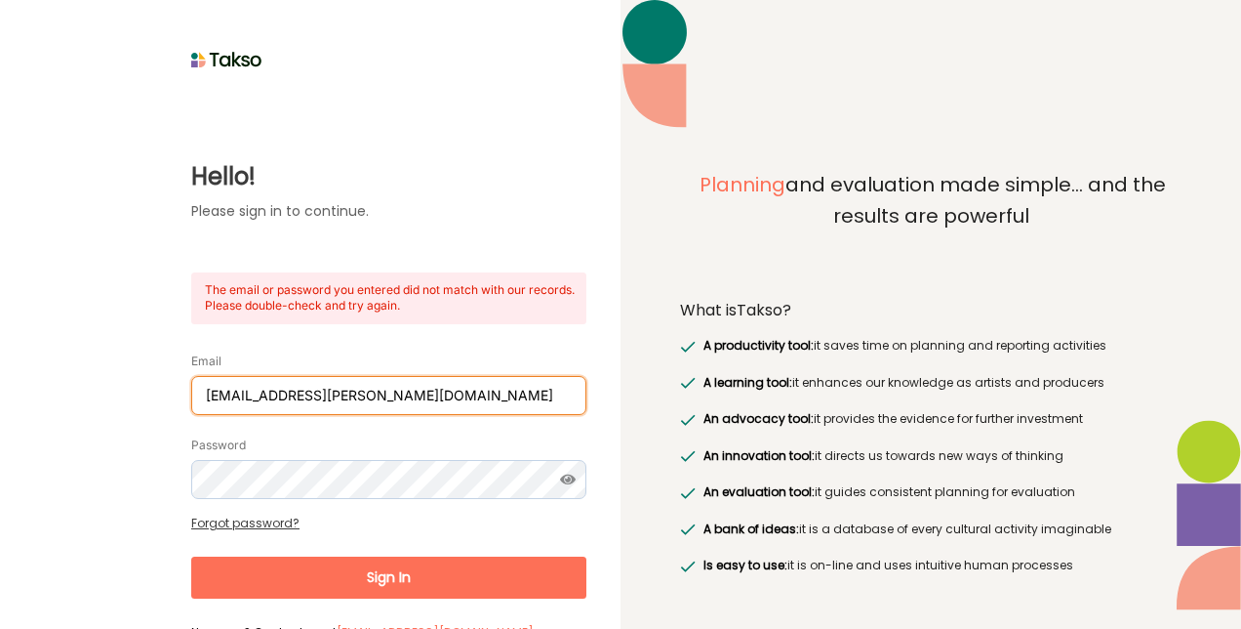
drag, startPoint x: 399, startPoint y: 389, endPoint x: 0, endPoint y: 218, distance: 434.6
click at [0, 203] on html "Hello! Please sign in to continue. The email or password you entered did not ma…" at bounding box center [620, 314] width 1241 height 629
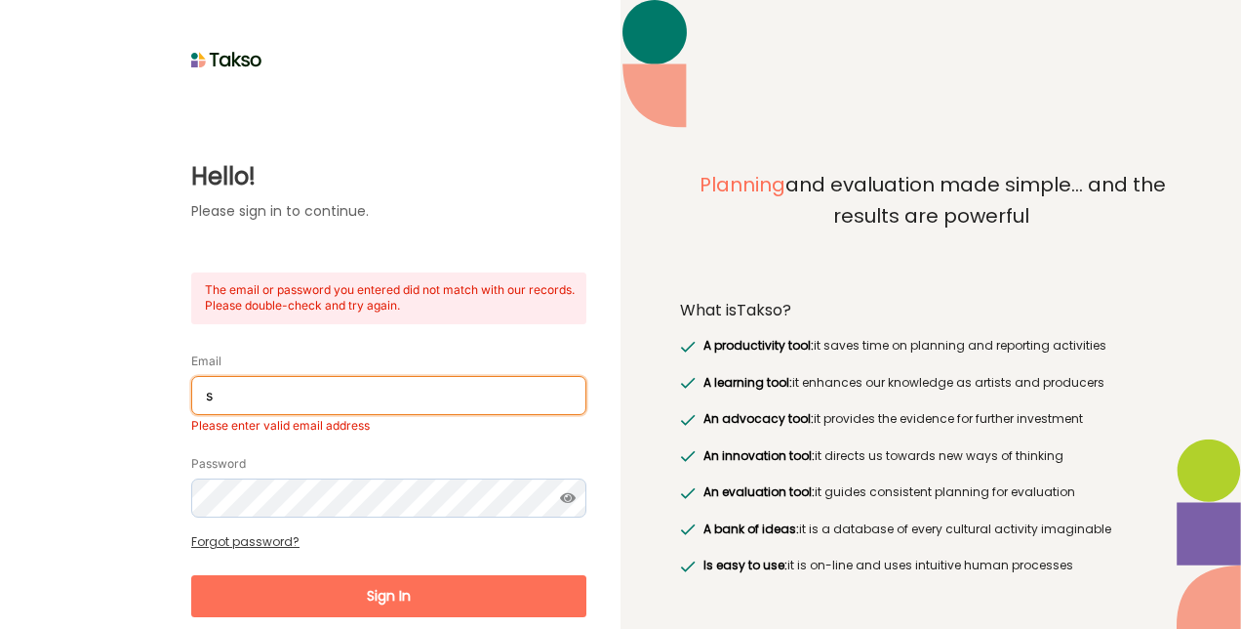
click at [191, 575] on button "Sign In" at bounding box center [388, 596] width 395 height 42
click at [337, 408] on input "s" at bounding box center [388, 395] width 395 height 39
type input "surajenu@brimbank.vic.gov.au"
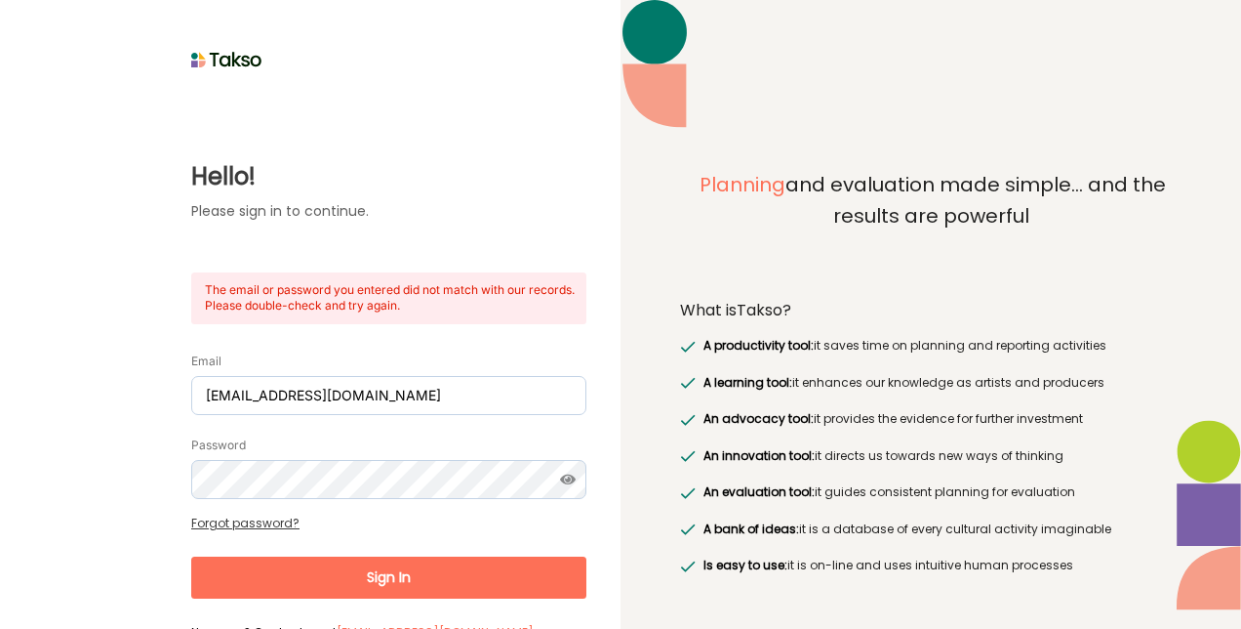
click at [356, 572] on button "Sign In" at bounding box center [388, 577] width 395 height 42
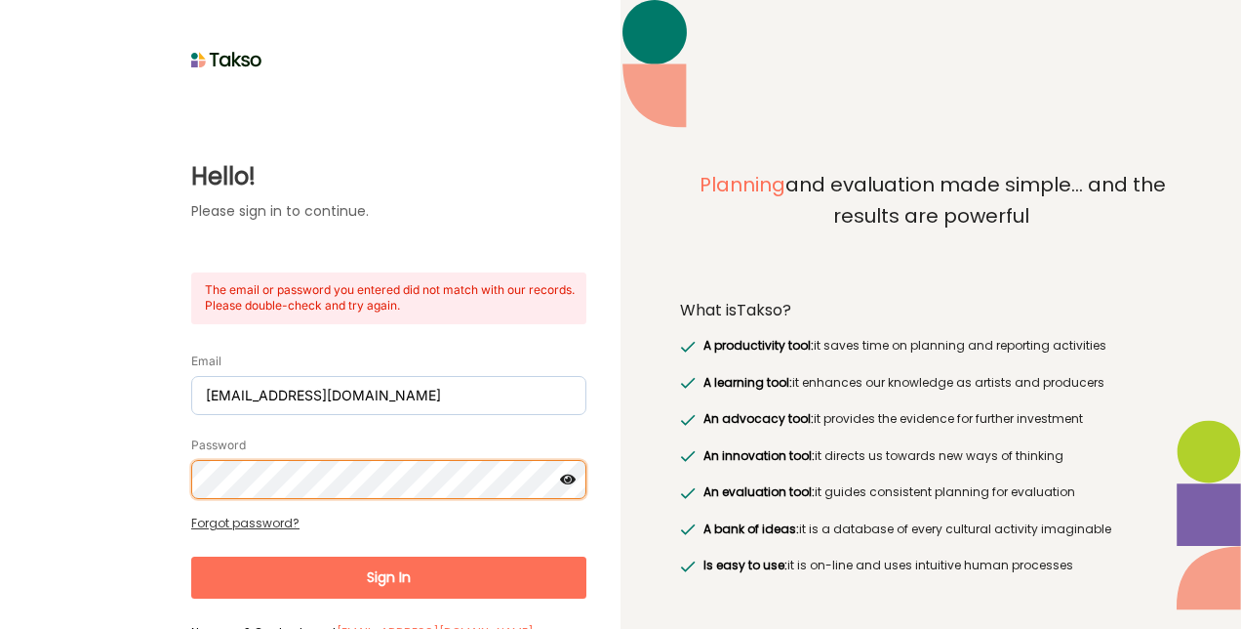
click at [0, 377] on html "Hello! Please sign in to continue. The email or password you entered did not ma…" at bounding box center [620, 314] width 1241 height 629
click at [191, 556] on button "Sign In" at bounding box center [388, 577] width 395 height 42
